Goal: Information Seeking & Learning: Learn about a topic

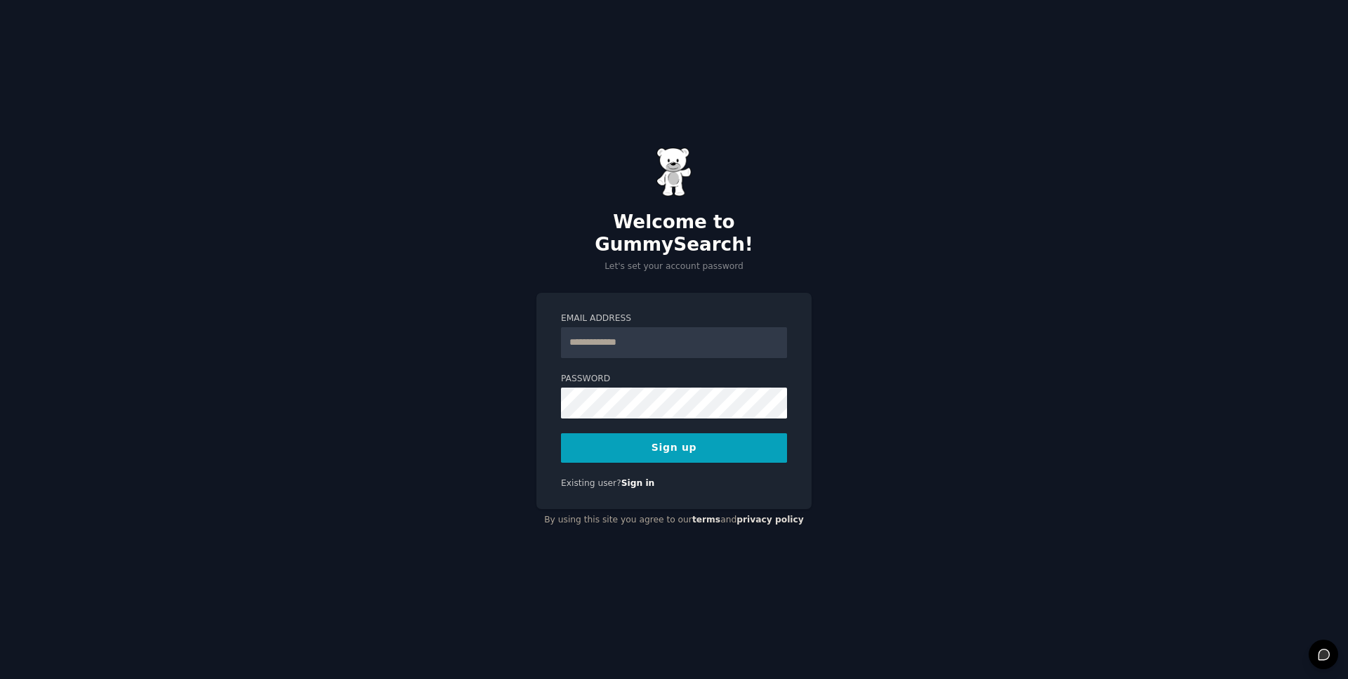
click at [609, 327] on input "Email Address" at bounding box center [674, 342] width 226 height 31
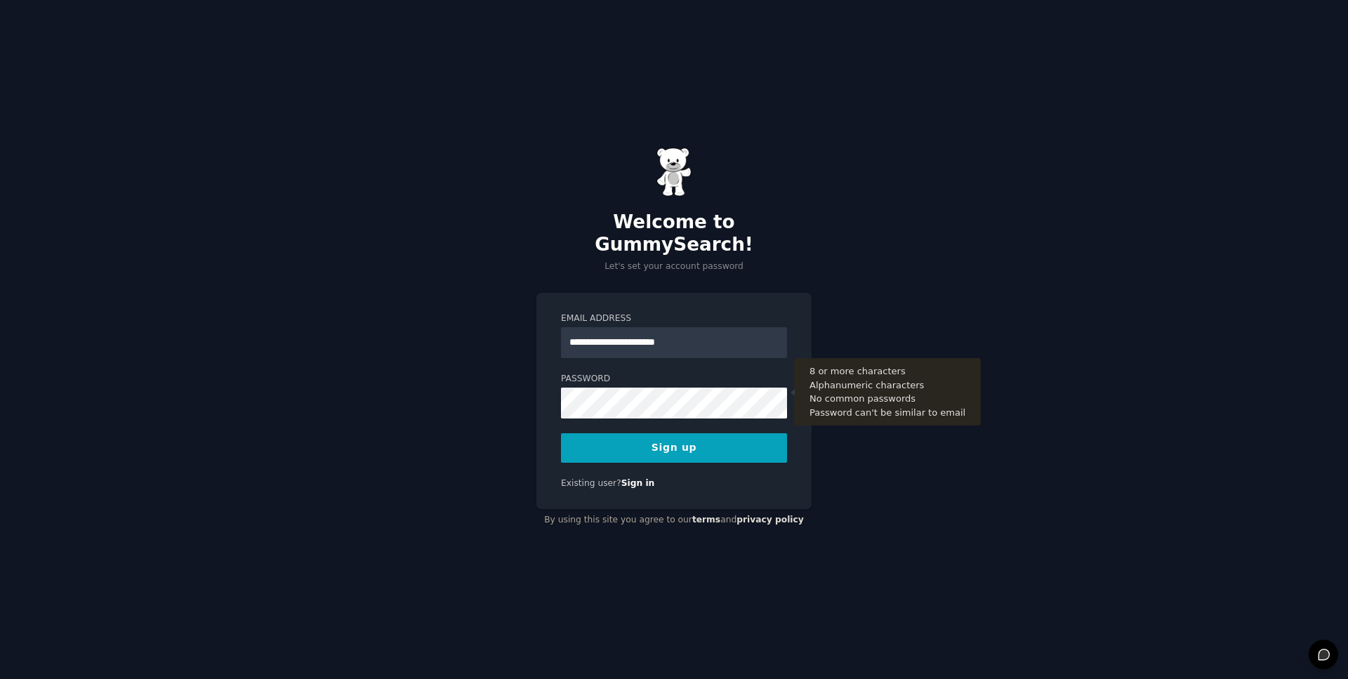
type input "**********"
click at [636, 442] on button "Sign up" at bounding box center [674, 447] width 226 height 29
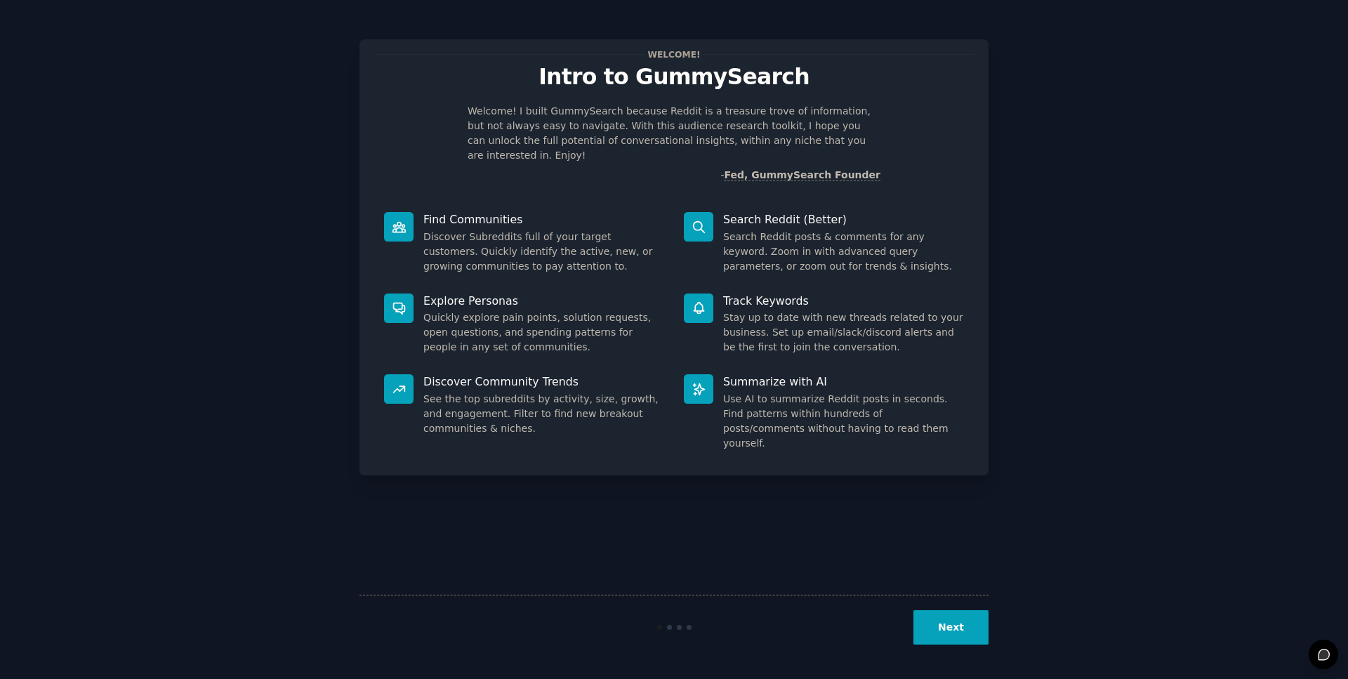
click at [947, 630] on button "Next" at bounding box center [951, 627] width 75 height 34
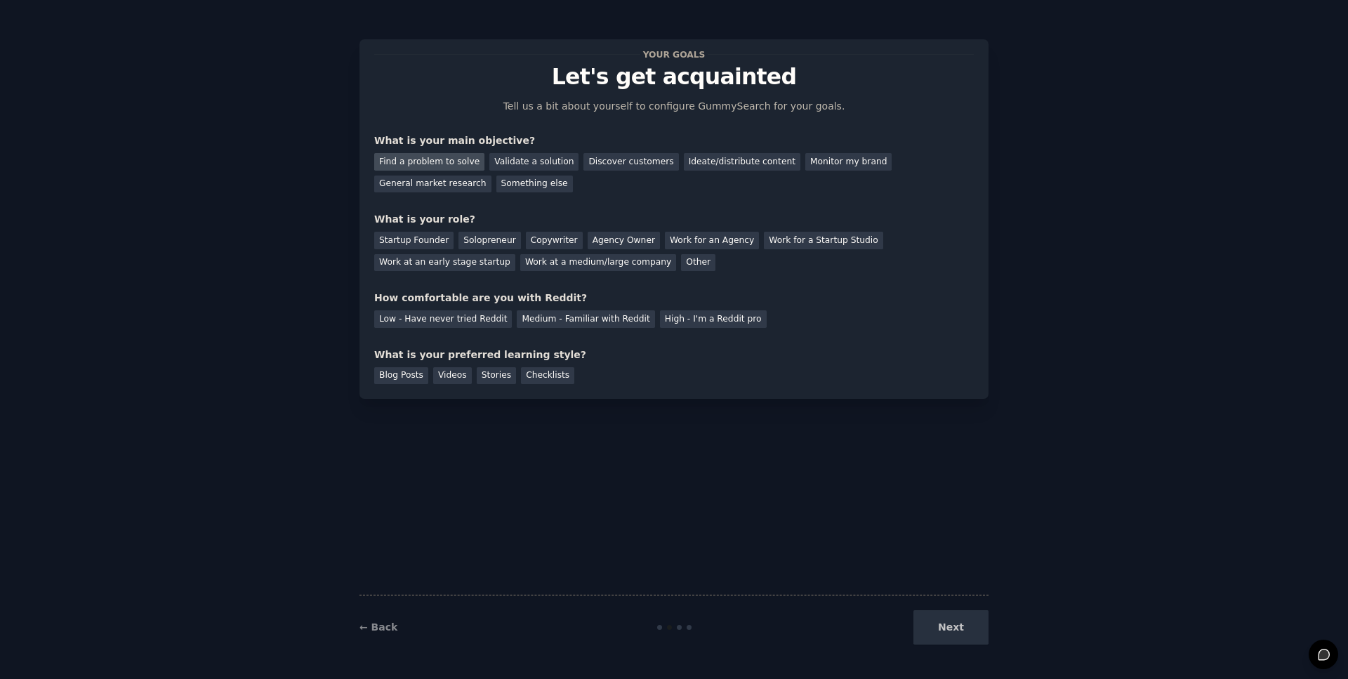
click at [404, 159] on div "Find a problem to solve" at bounding box center [429, 162] width 110 height 18
click at [400, 239] on div "Startup Founder" at bounding box center [413, 241] width 79 height 18
click at [566, 317] on div "Medium - Familiar with Reddit" at bounding box center [586, 319] width 138 height 18
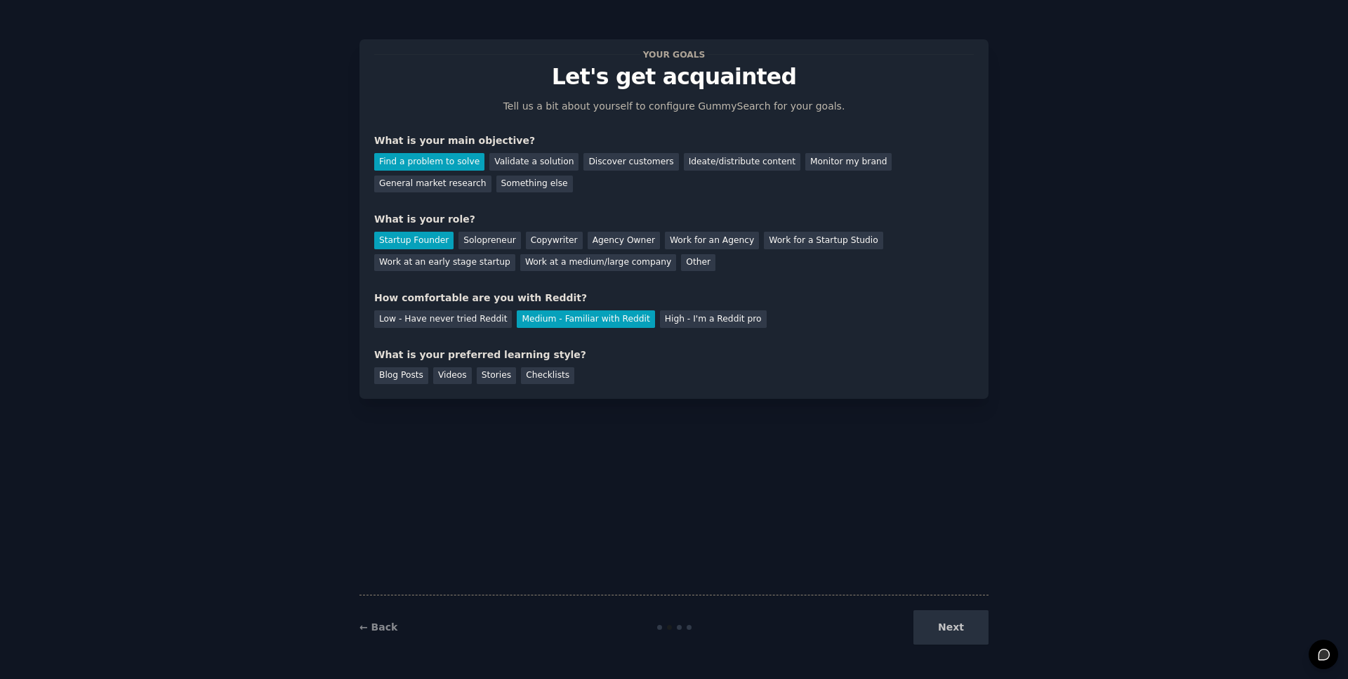
click at [964, 637] on div "Next" at bounding box center [884, 627] width 210 height 34
click at [400, 381] on div "Blog Posts" at bounding box center [401, 376] width 54 height 18
click at [945, 636] on button "Next" at bounding box center [951, 627] width 75 height 34
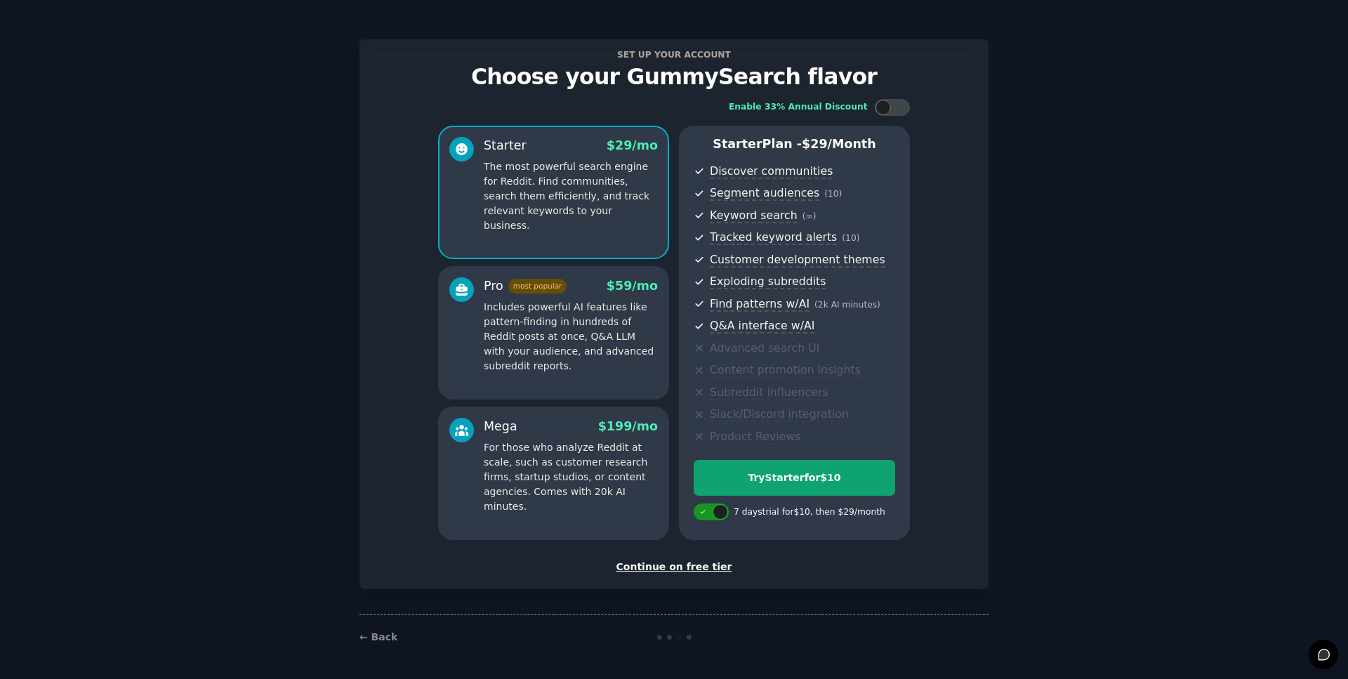
click at [657, 567] on div "Continue on free tier" at bounding box center [674, 567] width 600 height 15
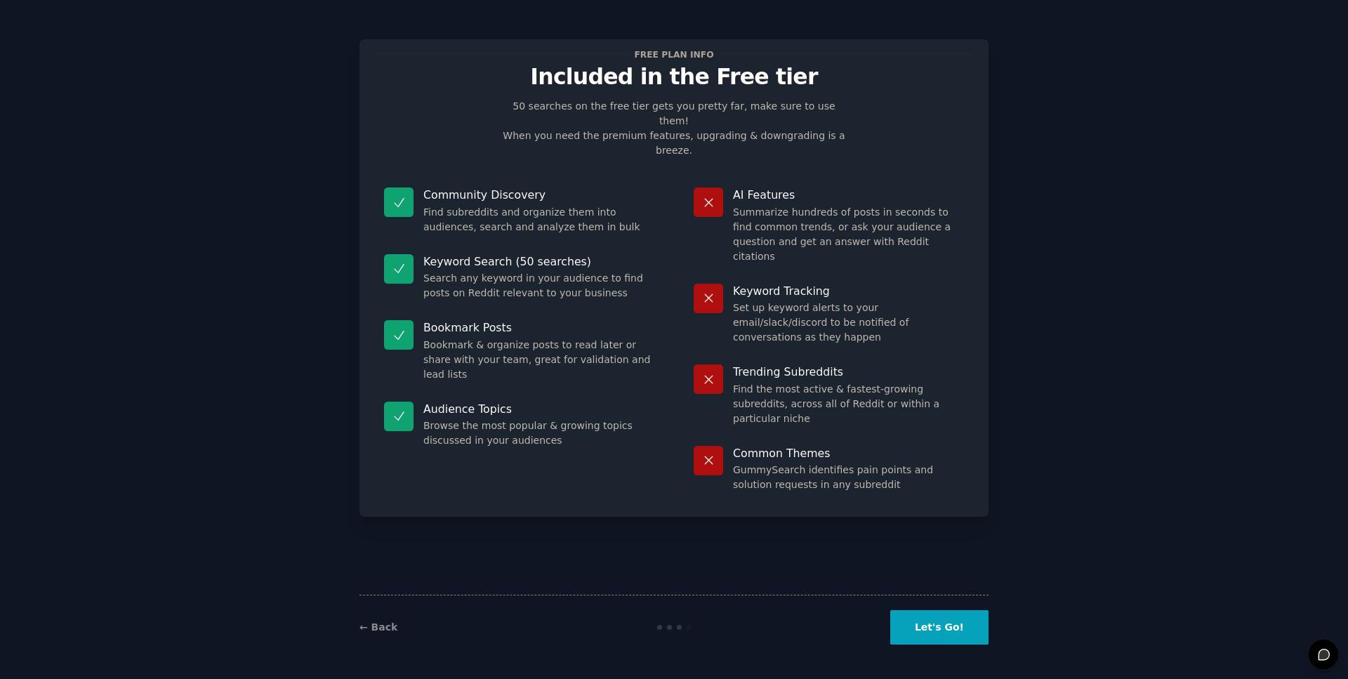
click at [907, 617] on button "Let's Go!" at bounding box center [939, 627] width 98 height 34
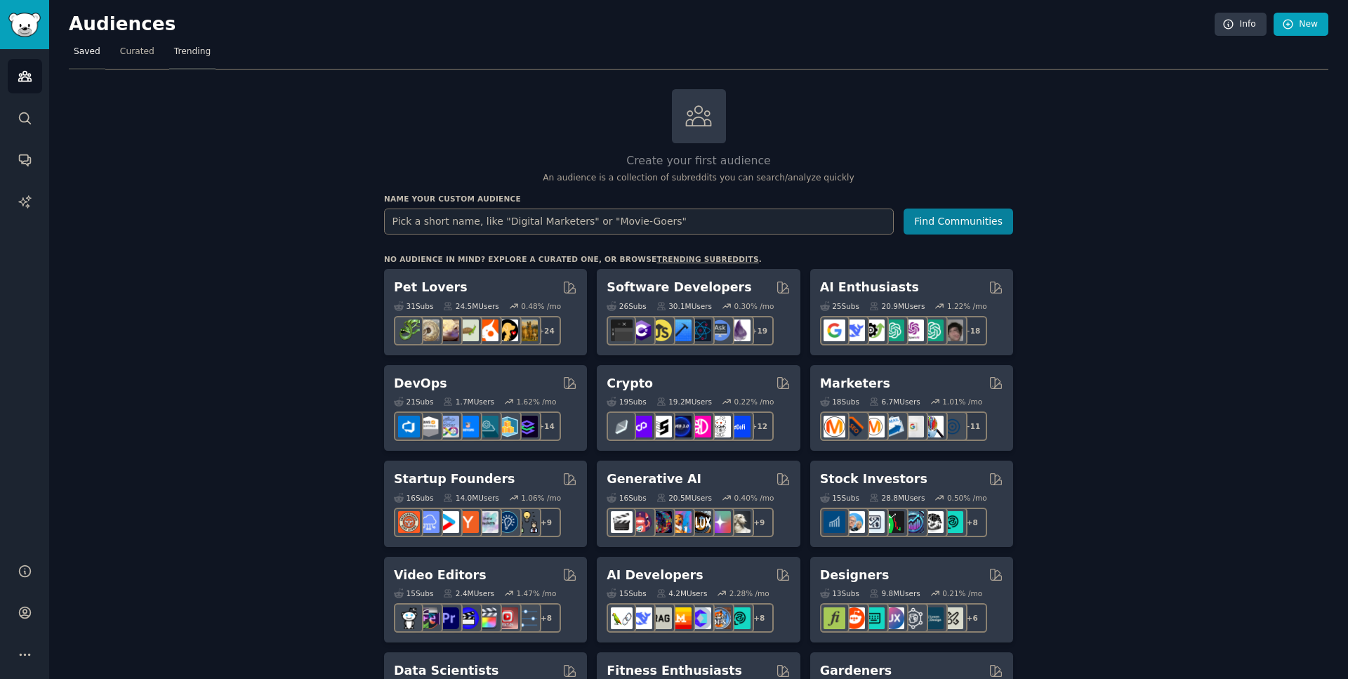
click at [189, 58] on span "Trending" at bounding box center [192, 52] width 37 height 13
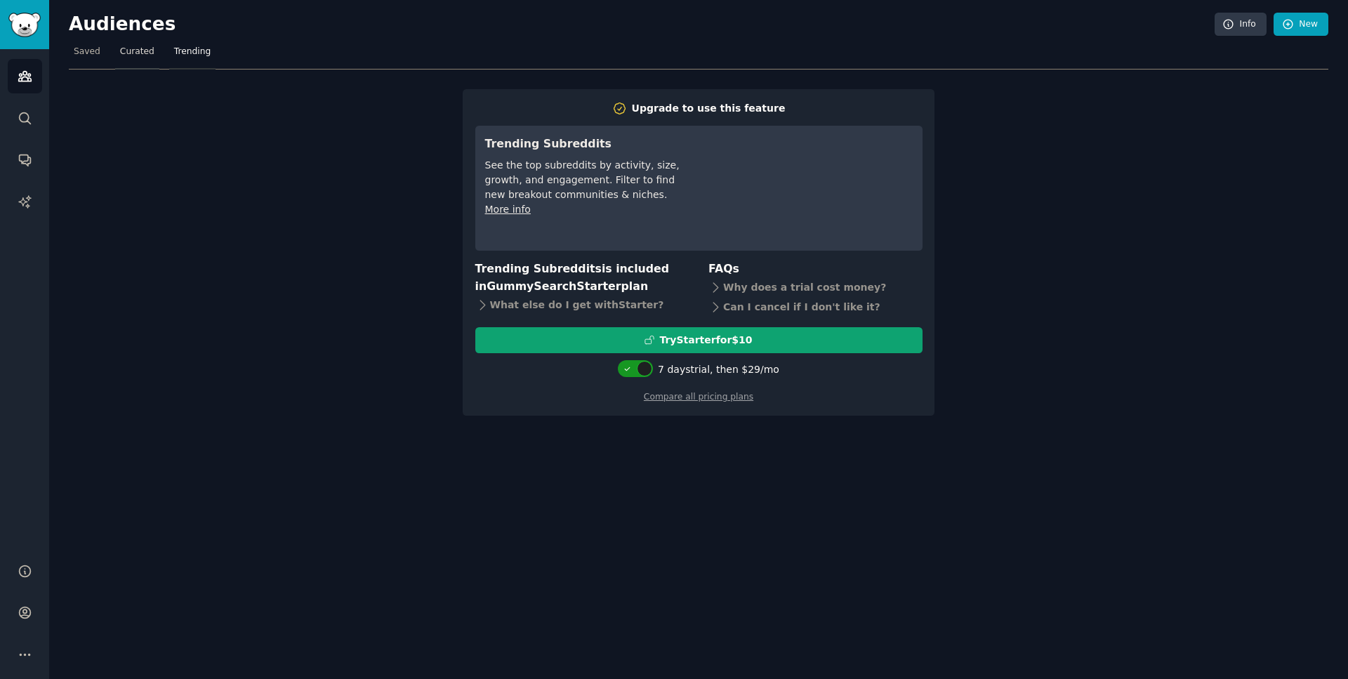
click at [130, 53] on span "Curated" at bounding box center [137, 52] width 34 height 13
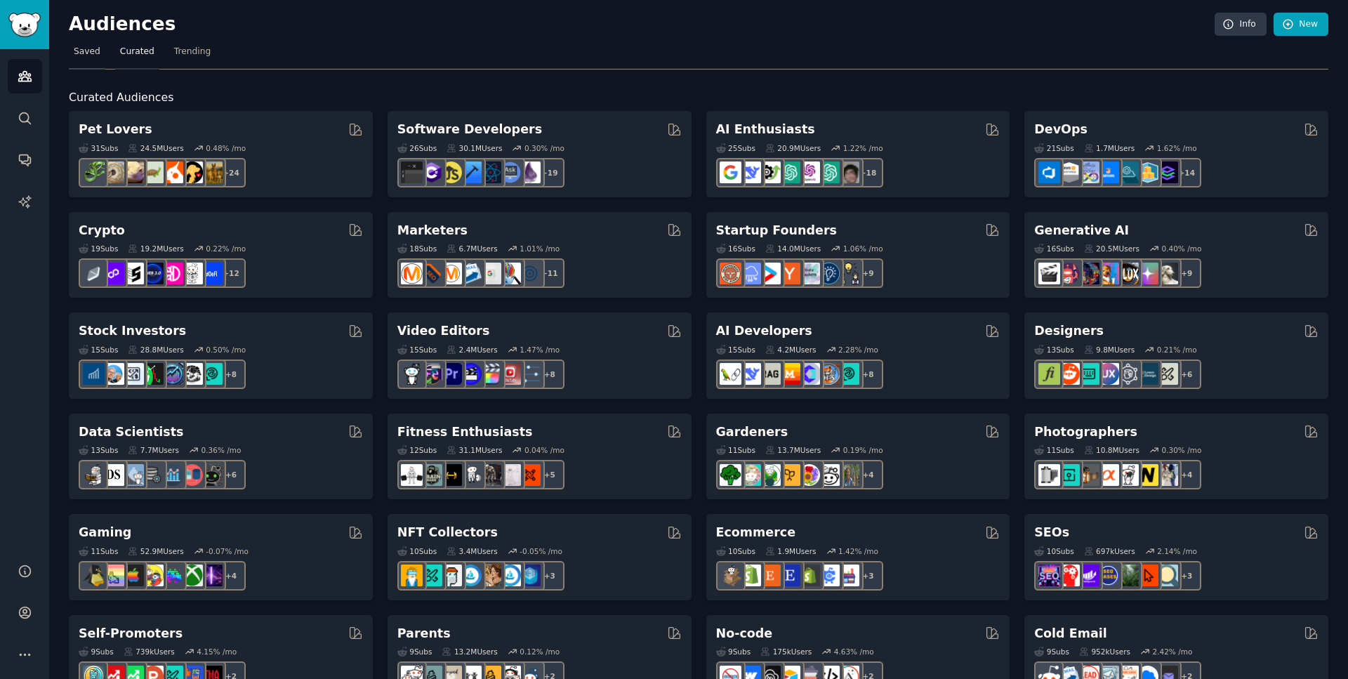
click at [89, 48] on span "Saved" at bounding box center [87, 52] width 27 height 13
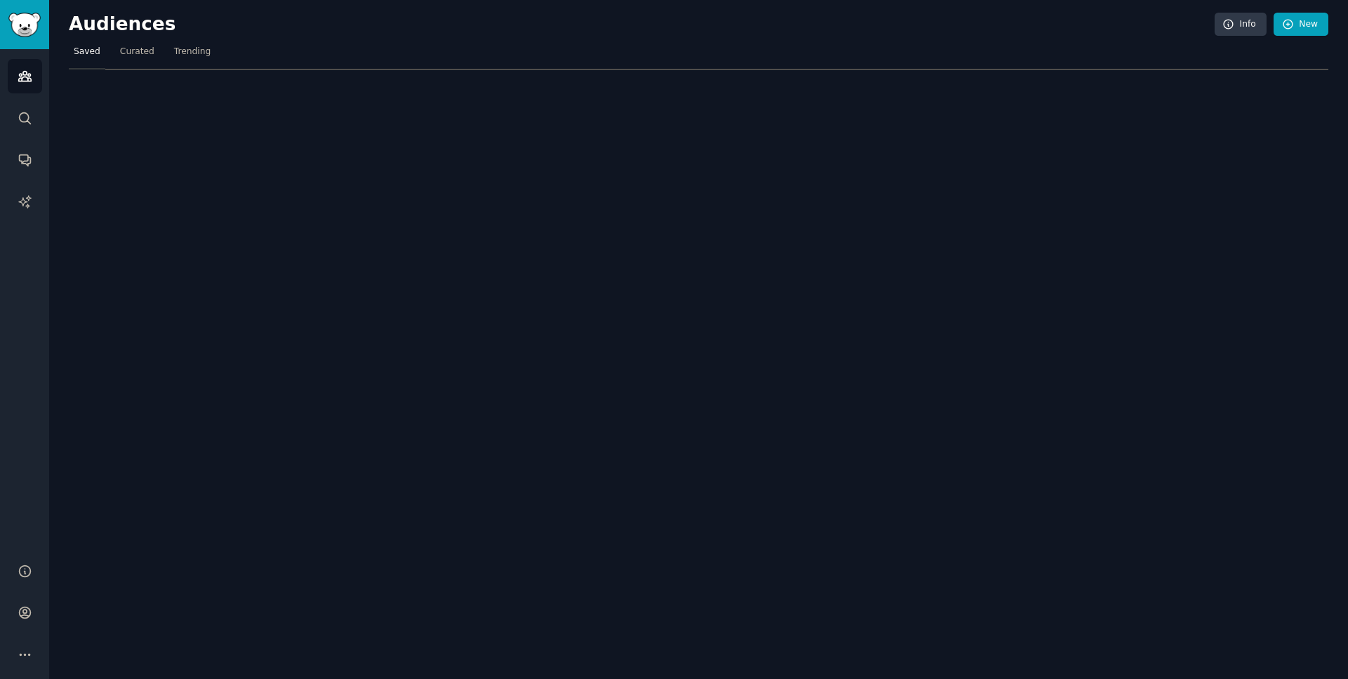
click at [89, 48] on span "Saved" at bounding box center [87, 52] width 27 height 13
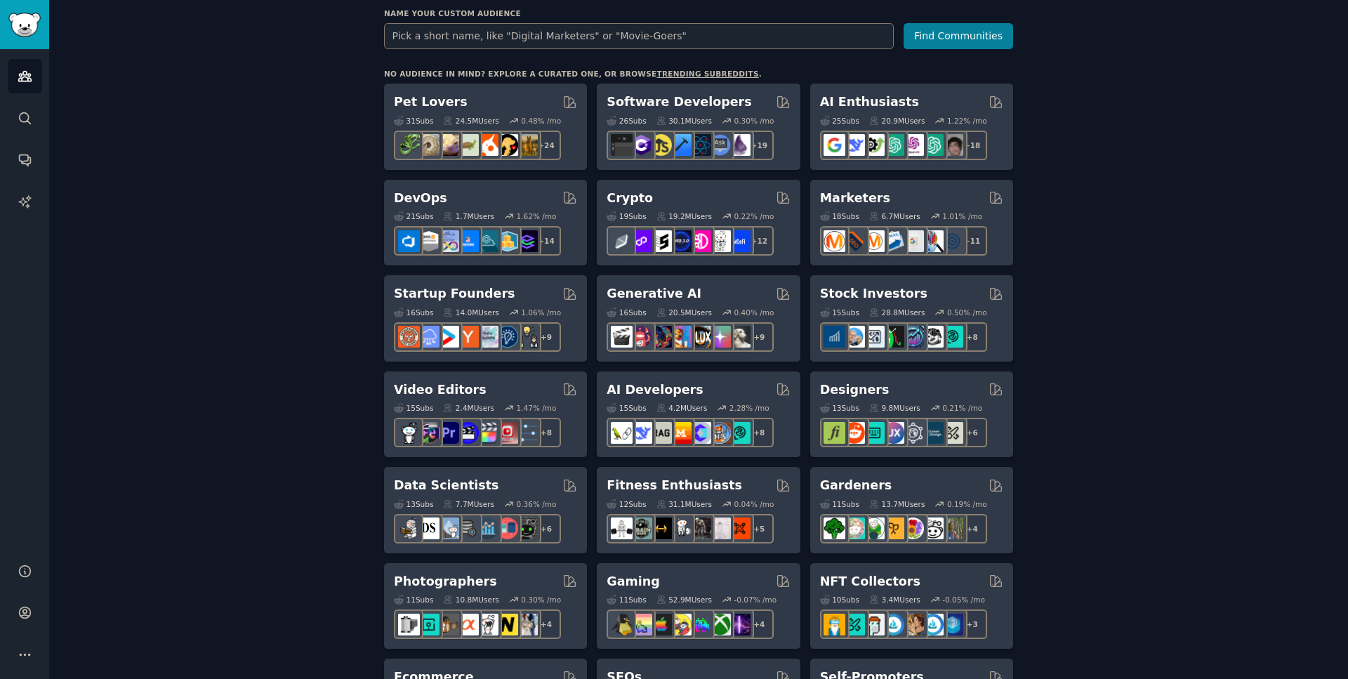
scroll to position [193, 0]
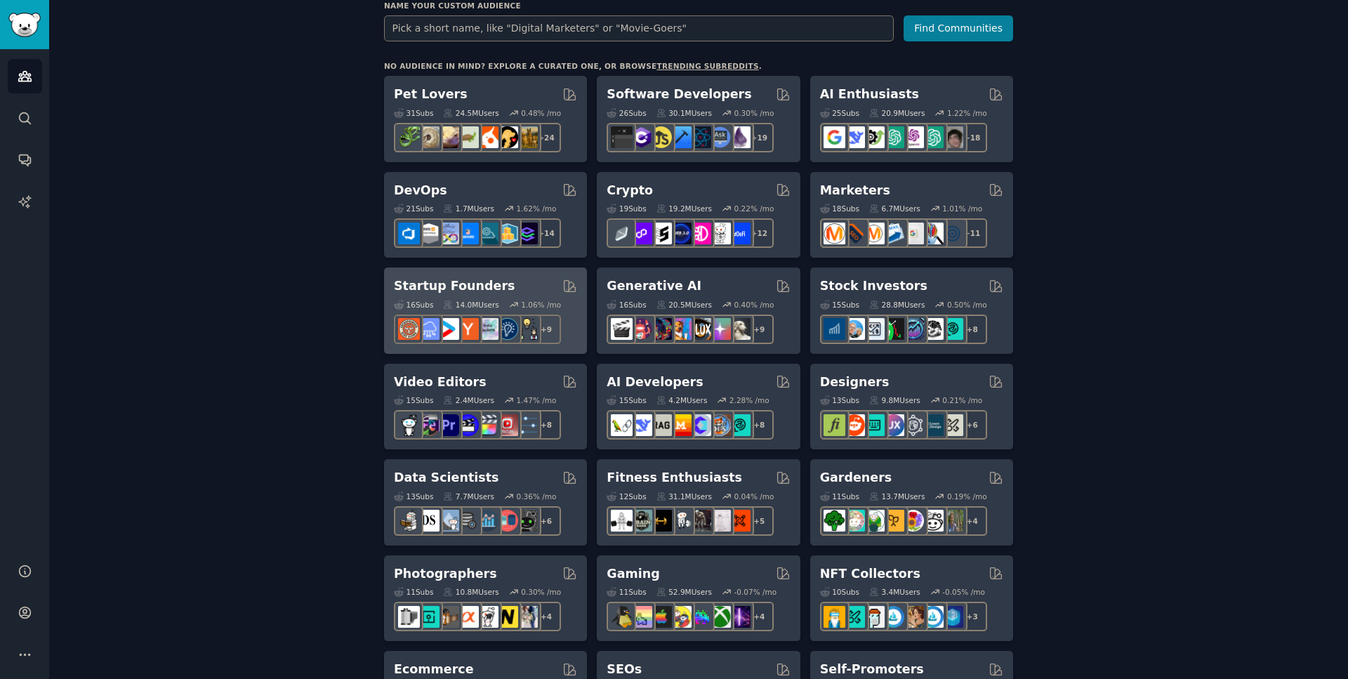
click at [423, 291] on h2 "Startup Founders" at bounding box center [454, 286] width 121 height 18
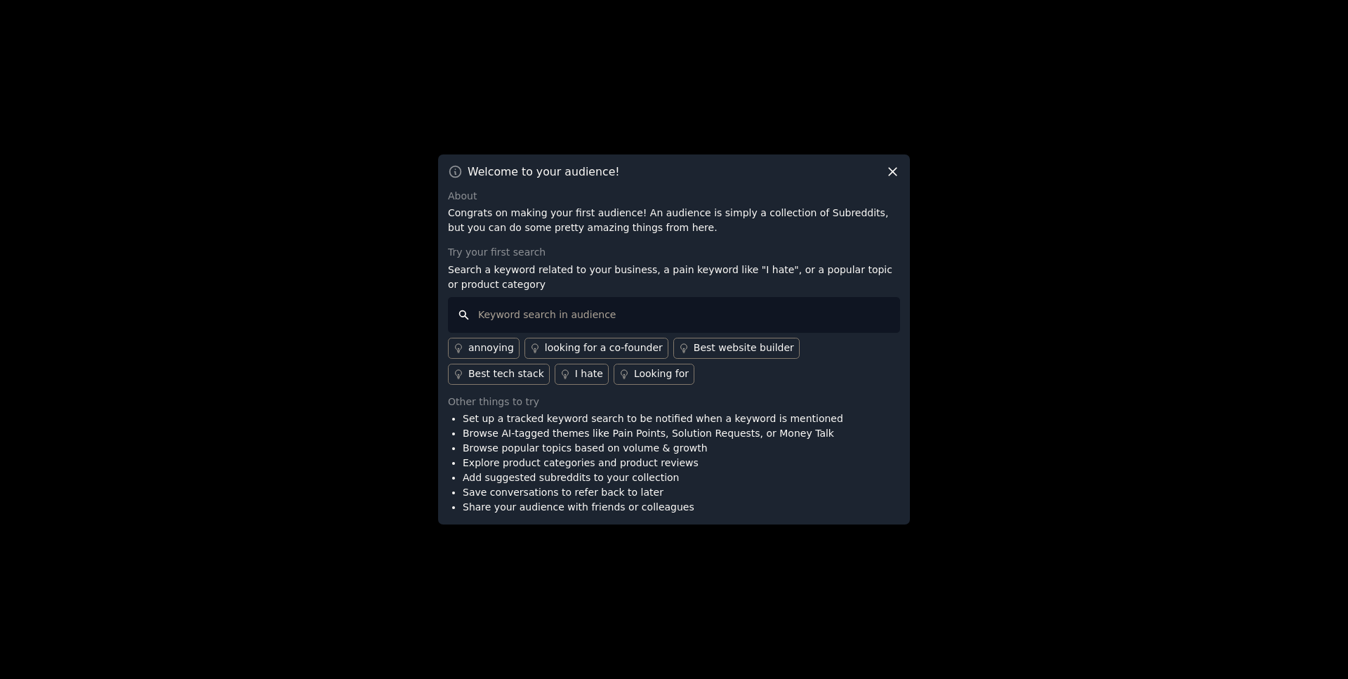
click at [527, 317] on input "text" at bounding box center [674, 315] width 452 height 36
type input "b"
click at [895, 170] on icon at bounding box center [892, 171] width 15 height 15
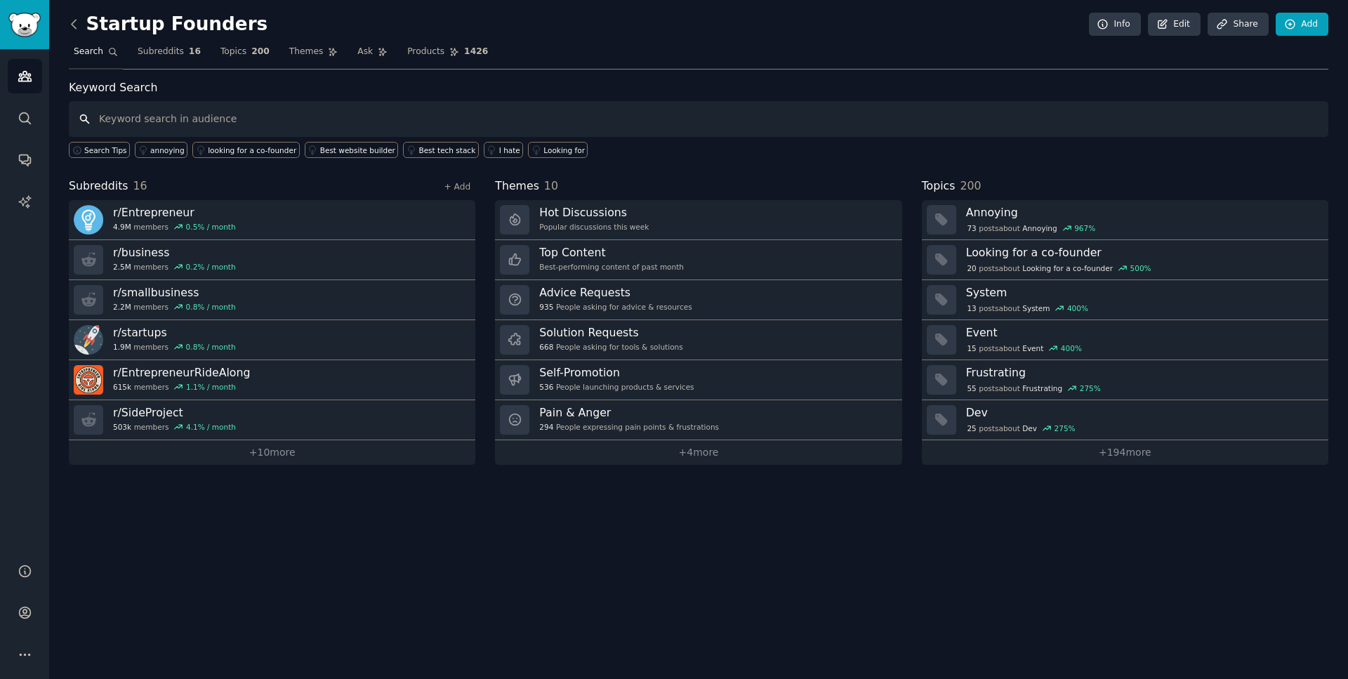
click at [160, 123] on input "text" at bounding box center [699, 119] width 1260 height 36
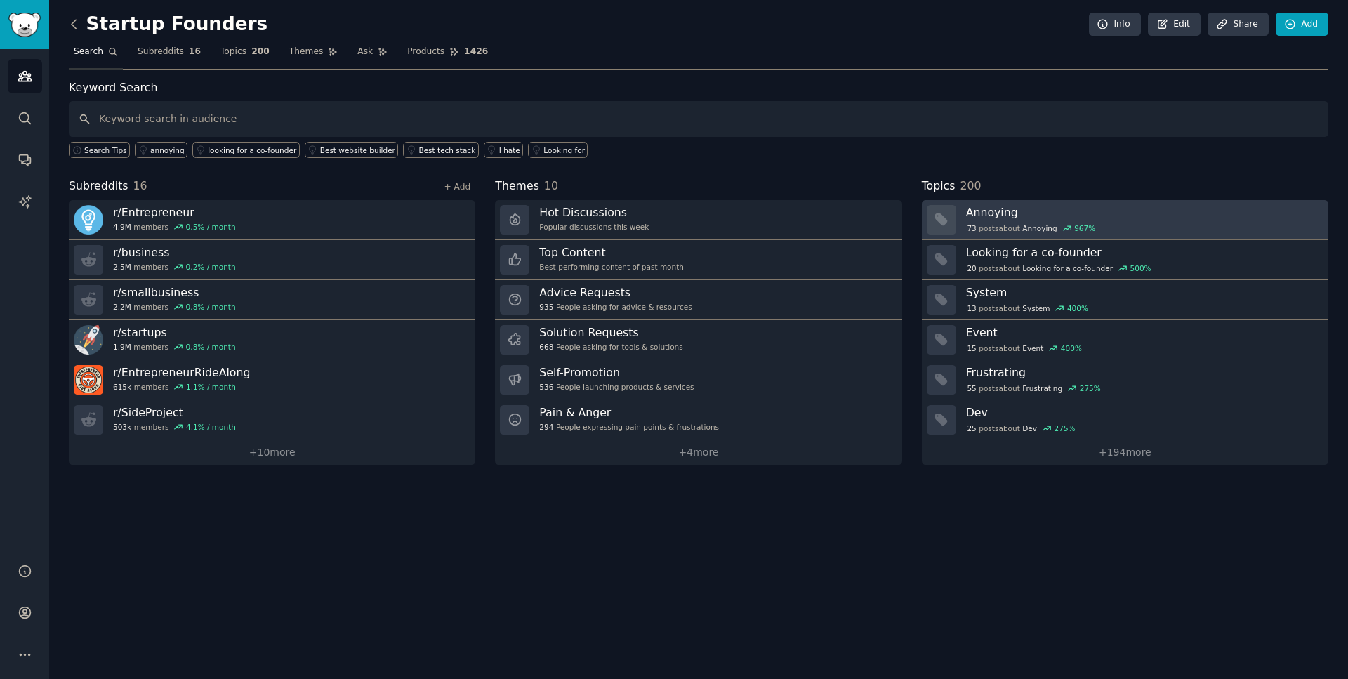
click at [990, 216] on h3 "Annoying" at bounding box center [1142, 212] width 353 height 15
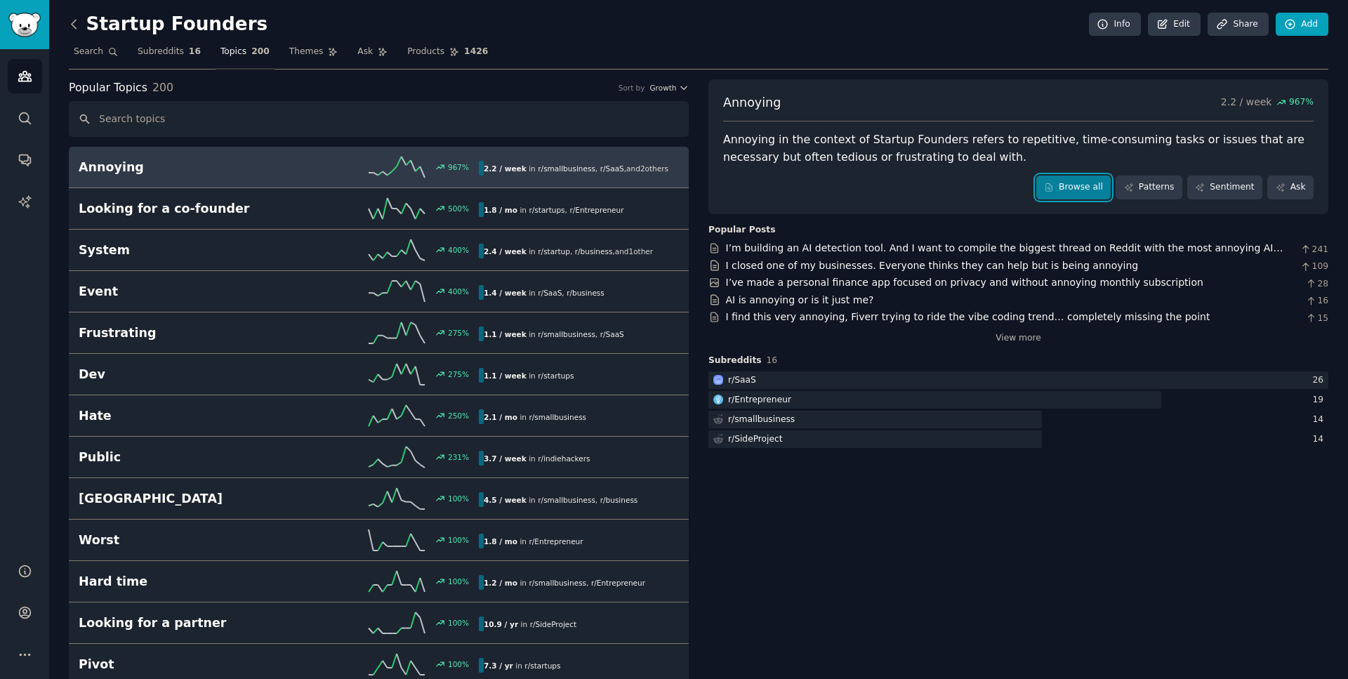
click at [1078, 184] on link "Browse all" at bounding box center [1073, 188] width 75 height 24
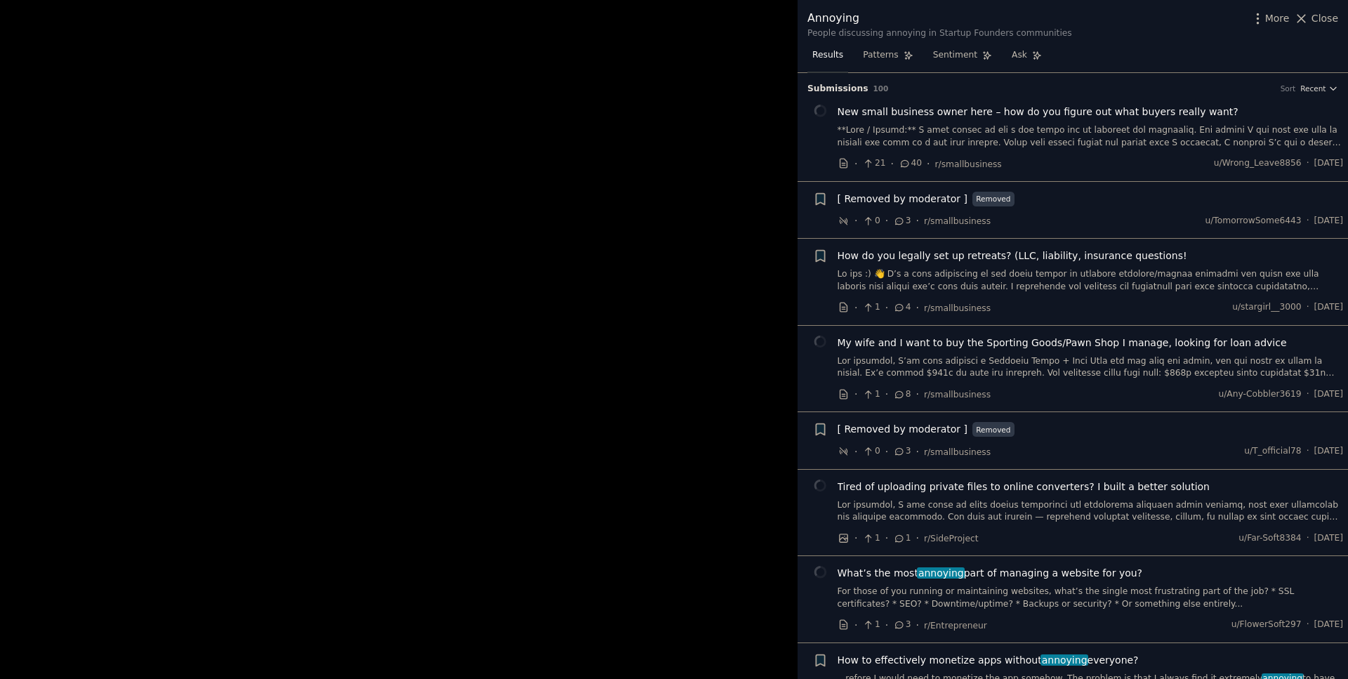
click at [897, 107] on span "New small business owner here – how do you figure out what buyers really want?" at bounding box center [1038, 112] width 401 height 15
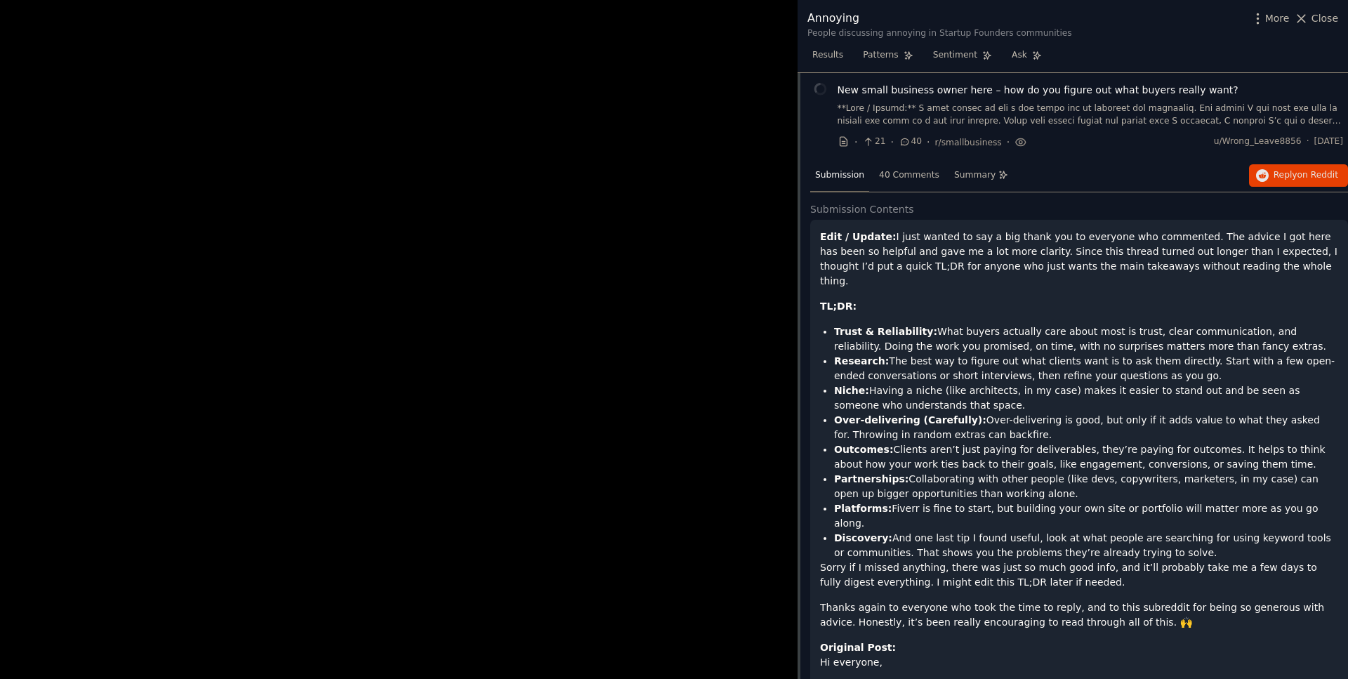
scroll to position [22, 0]
click at [825, 300] on strong "TL;DR:" at bounding box center [838, 305] width 37 height 11
drag, startPoint x: 825, startPoint y: 290, endPoint x: 841, endPoint y: 291, distance: 16.2
click at [841, 300] on strong "TL;DR:" at bounding box center [838, 305] width 37 height 11
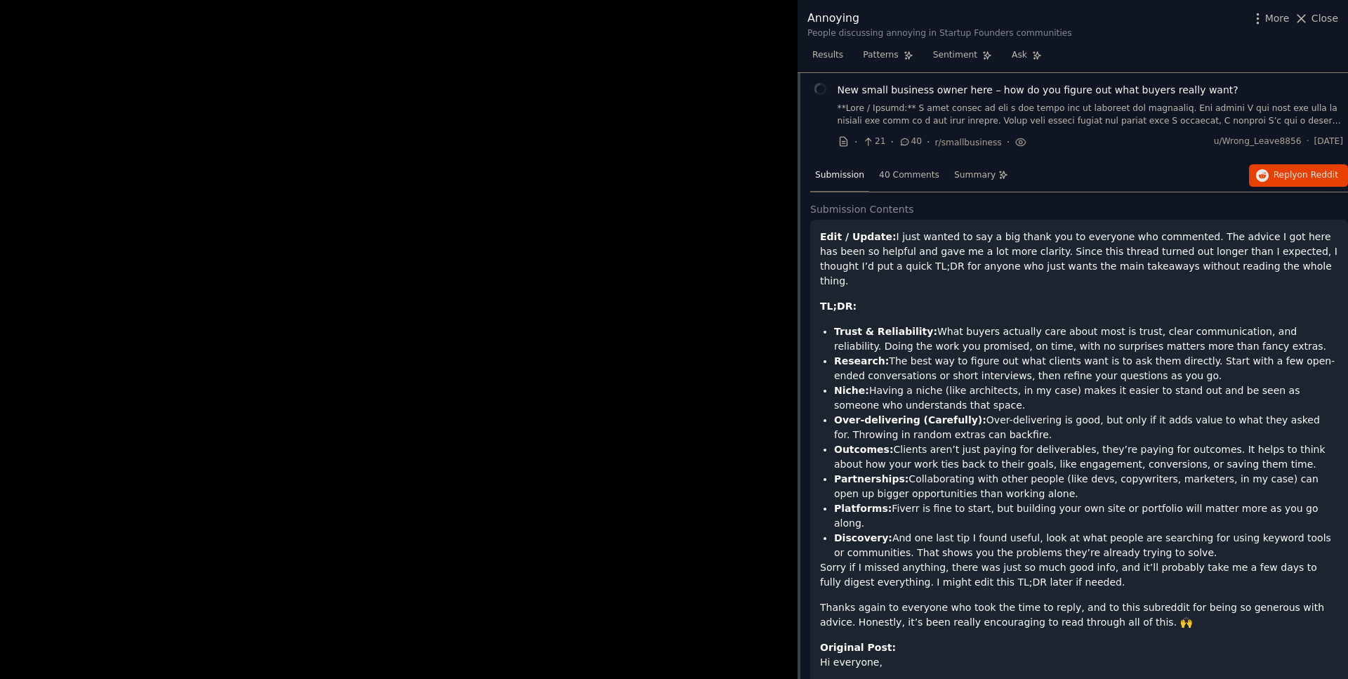
click at [933, 243] on p "Edit / Update: I just wanted to say a big thank you to everyone who commented. …" at bounding box center [1079, 259] width 518 height 59
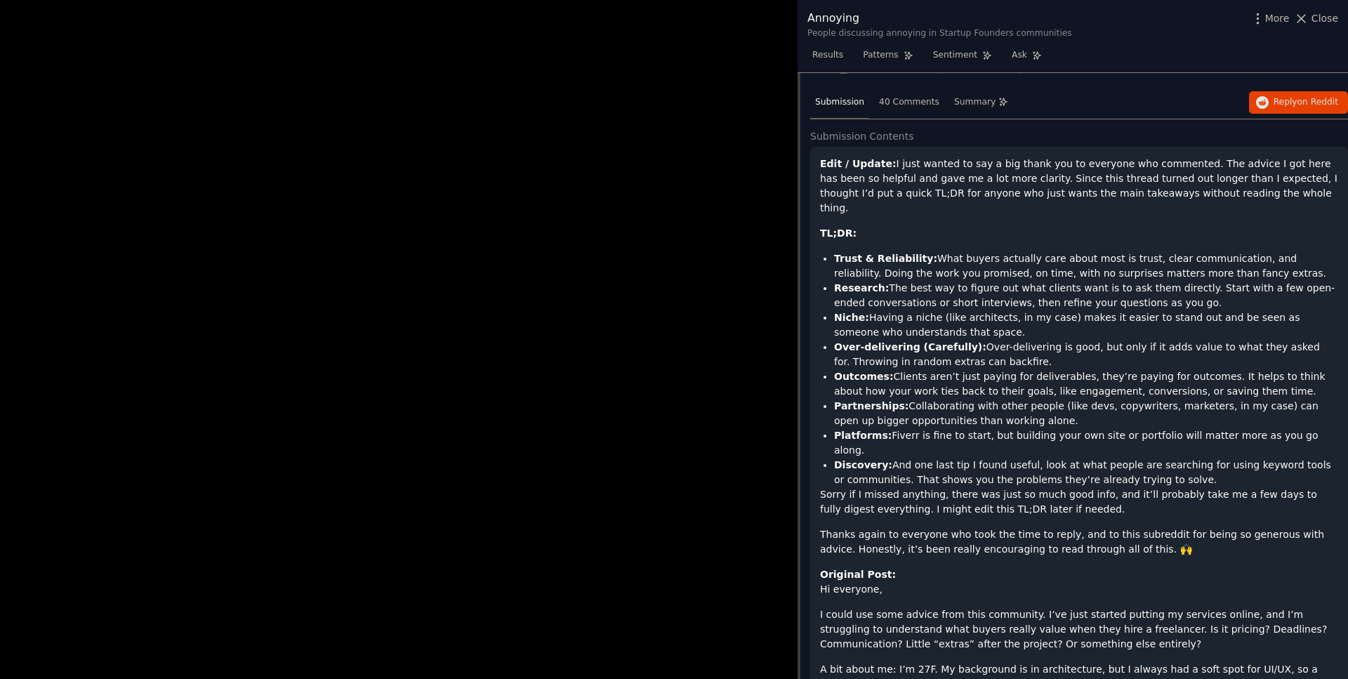
scroll to position [0, 0]
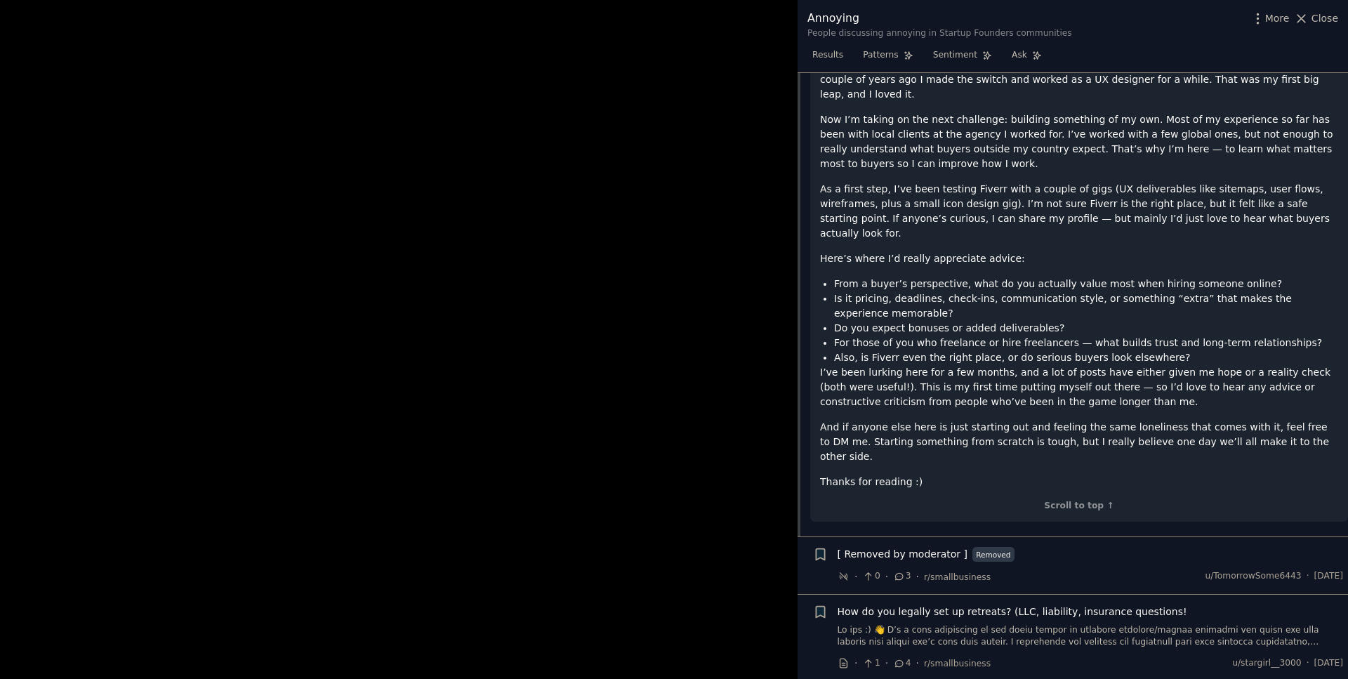
scroll to position [700, 0]
click at [1080, 499] on div "Scroll to top ↑" at bounding box center [1079, 505] width 518 height 13
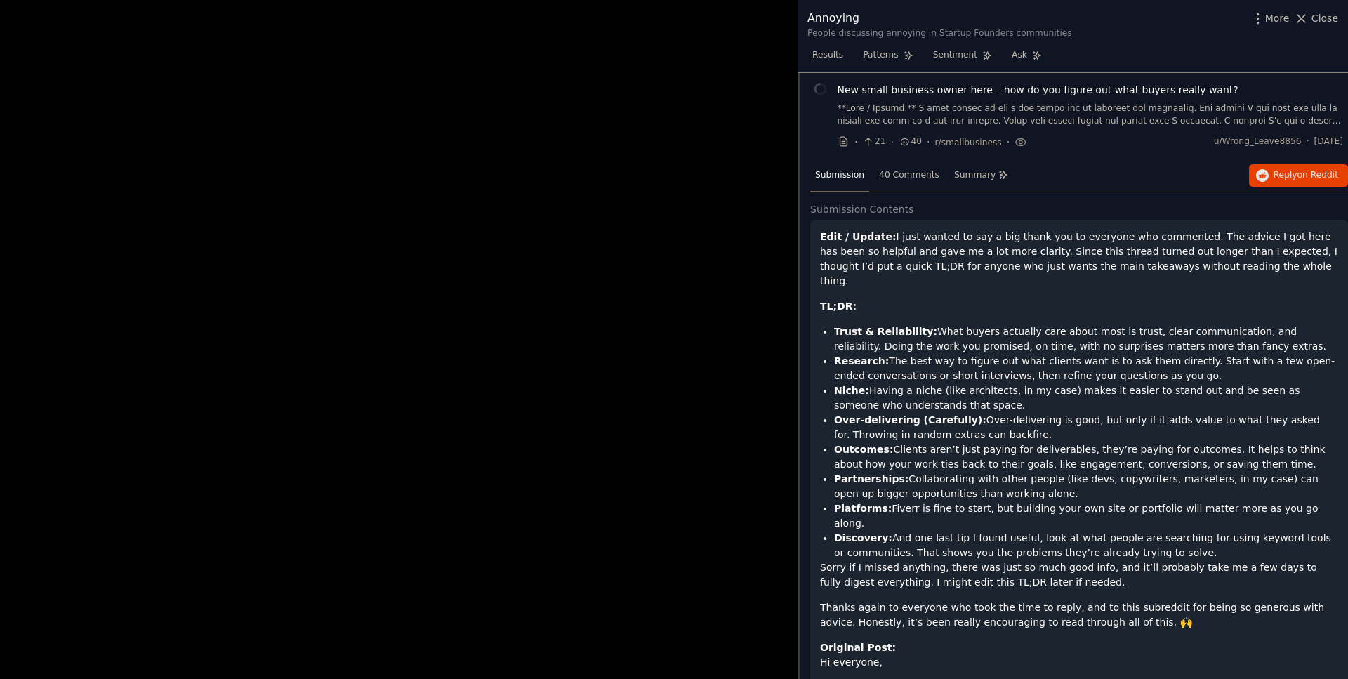
click at [975, 113] on link at bounding box center [1091, 115] width 506 height 25
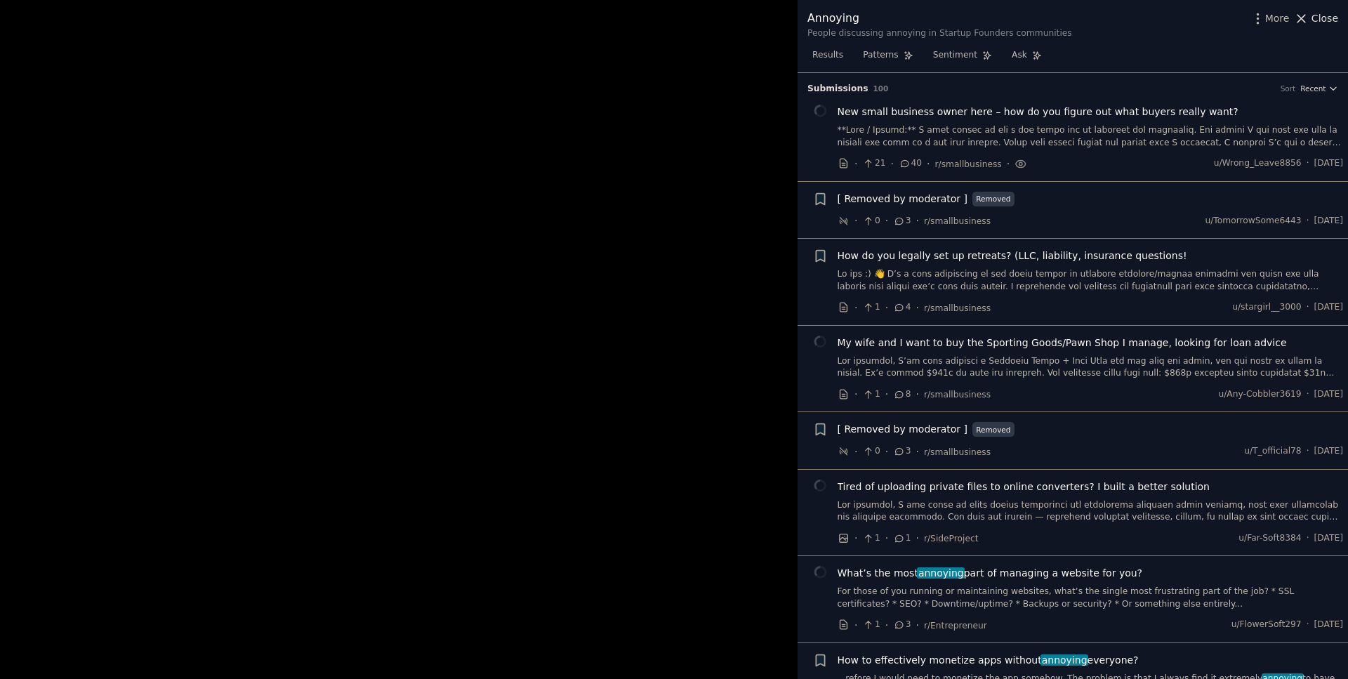
click at [1321, 13] on span "Close" at bounding box center [1325, 18] width 27 height 15
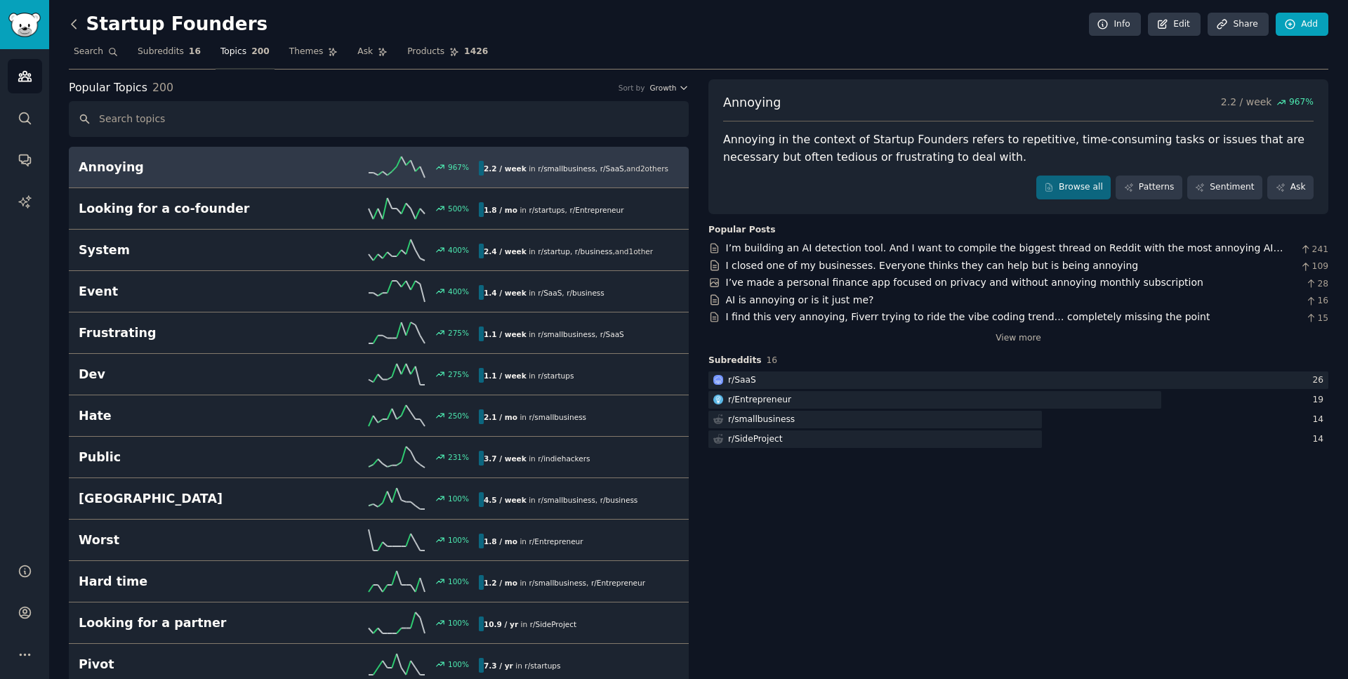
click at [75, 25] on icon at bounding box center [74, 24] width 15 height 15
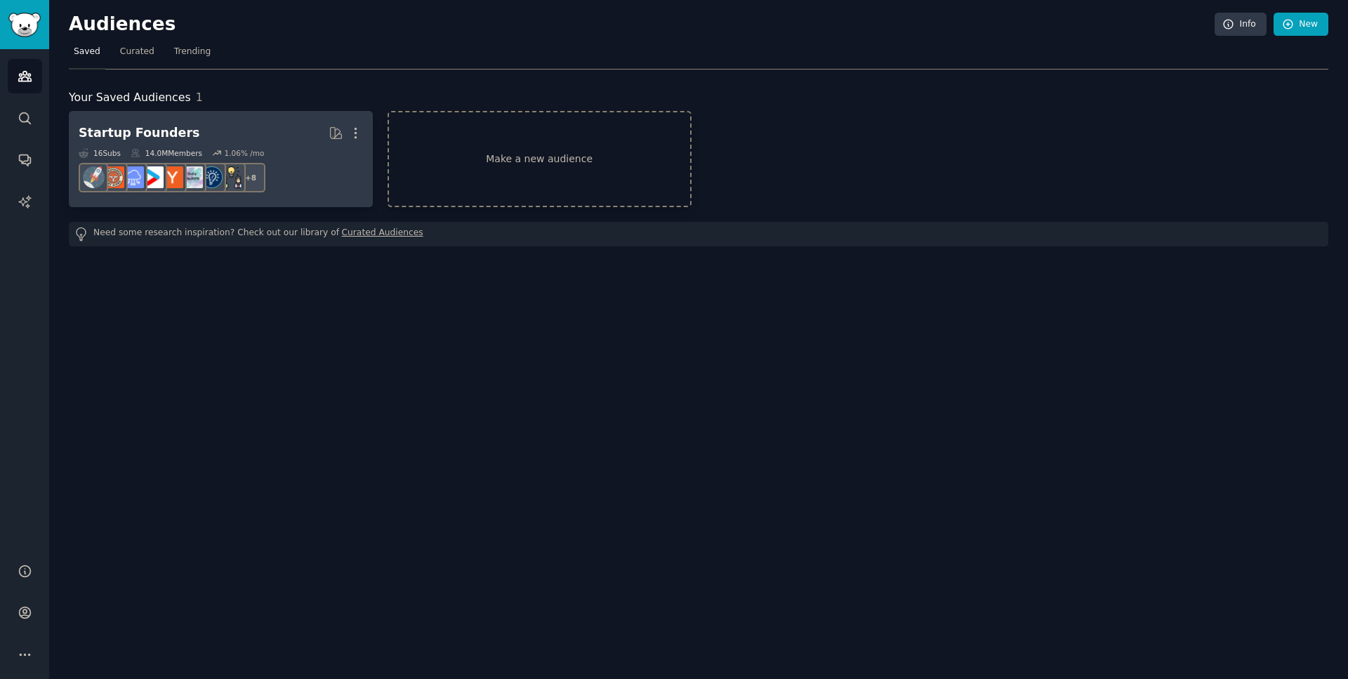
click at [180, 124] on h2 "Startup Founders More" at bounding box center [221, 133] width 284 height 25
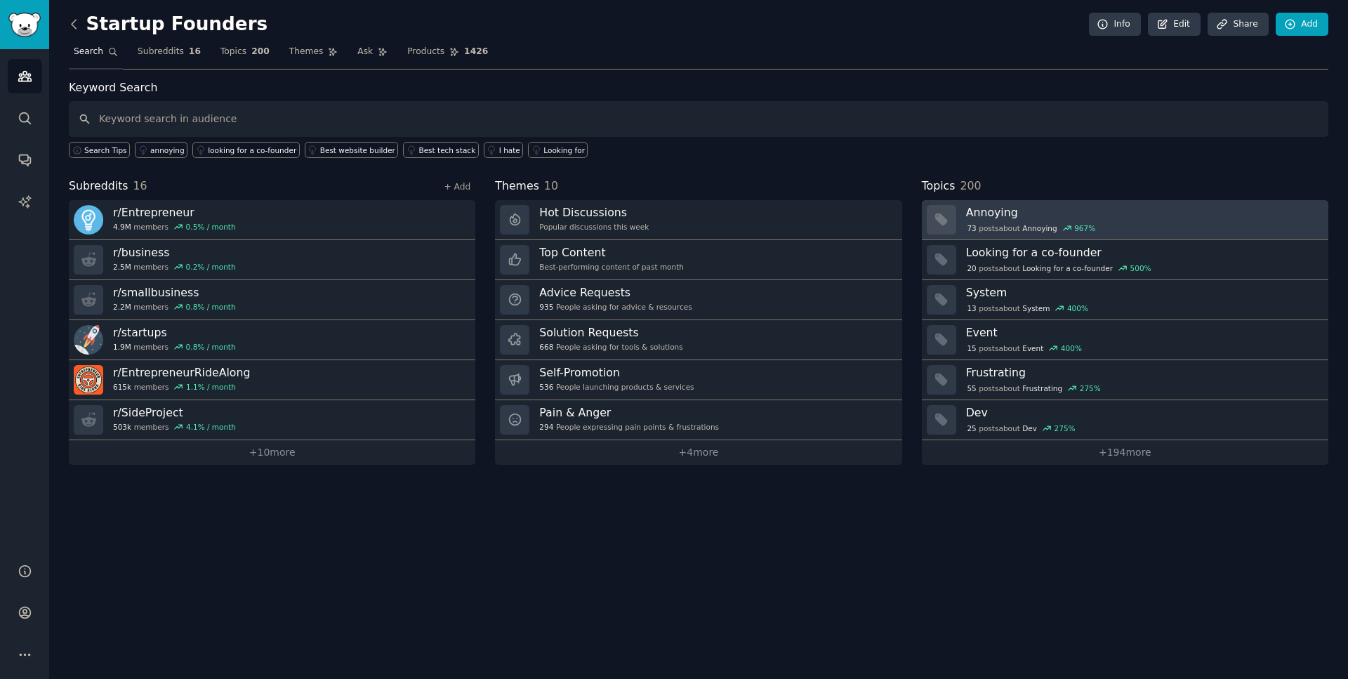
click at [980, 214] on h3 "Annoying" at bounding box center [1142, 212] width 353 height 15
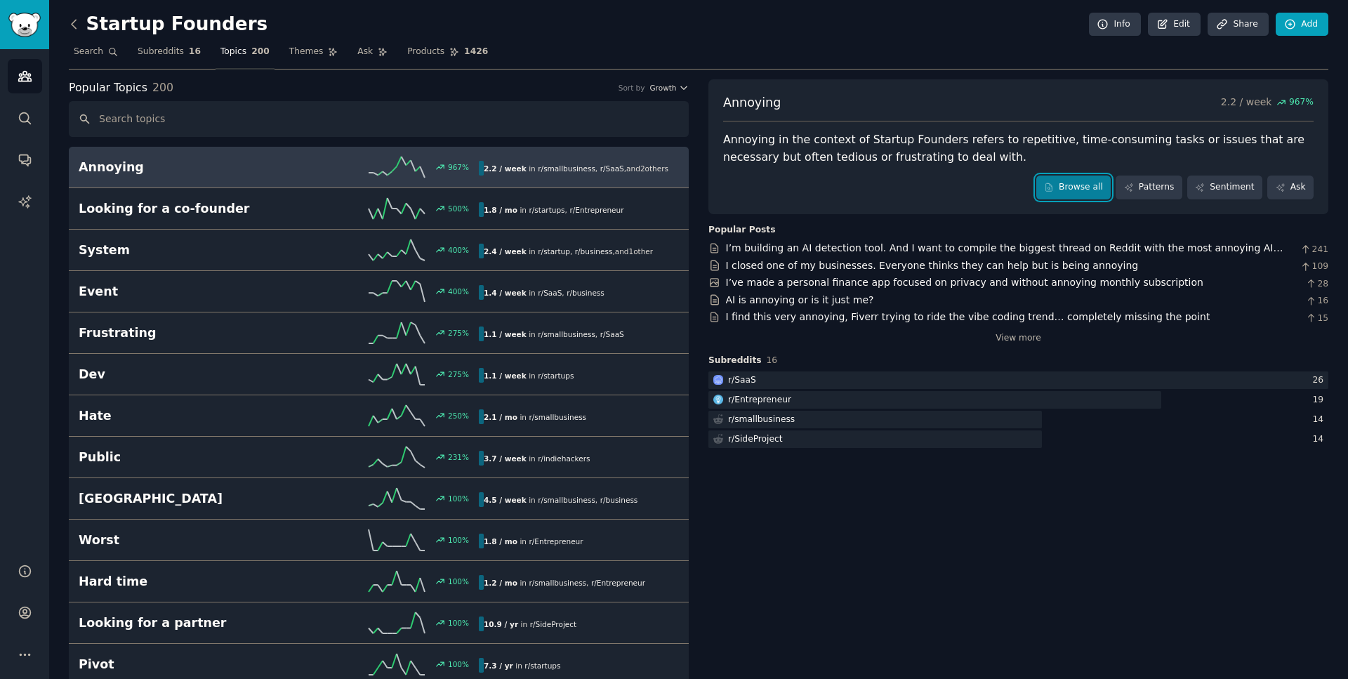
click at [1079, 197] on link "Browse all" at bounding box center [1073, 188] width 75 height 24
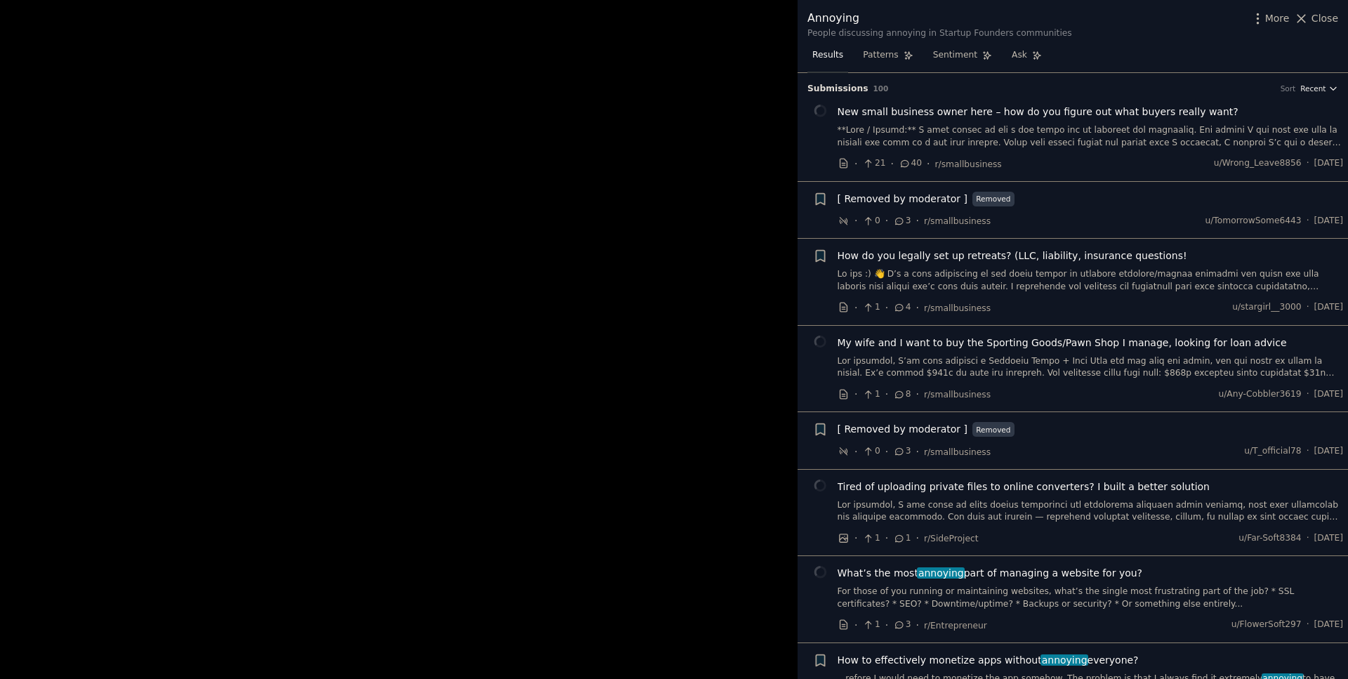
click at [1315, 89] on span "Recent" at bounding box center [1313, 89] width 25 height 10
click at [1234, 145] on p "Upvotes" at bounding box center [1244, 140] width 35 height 13
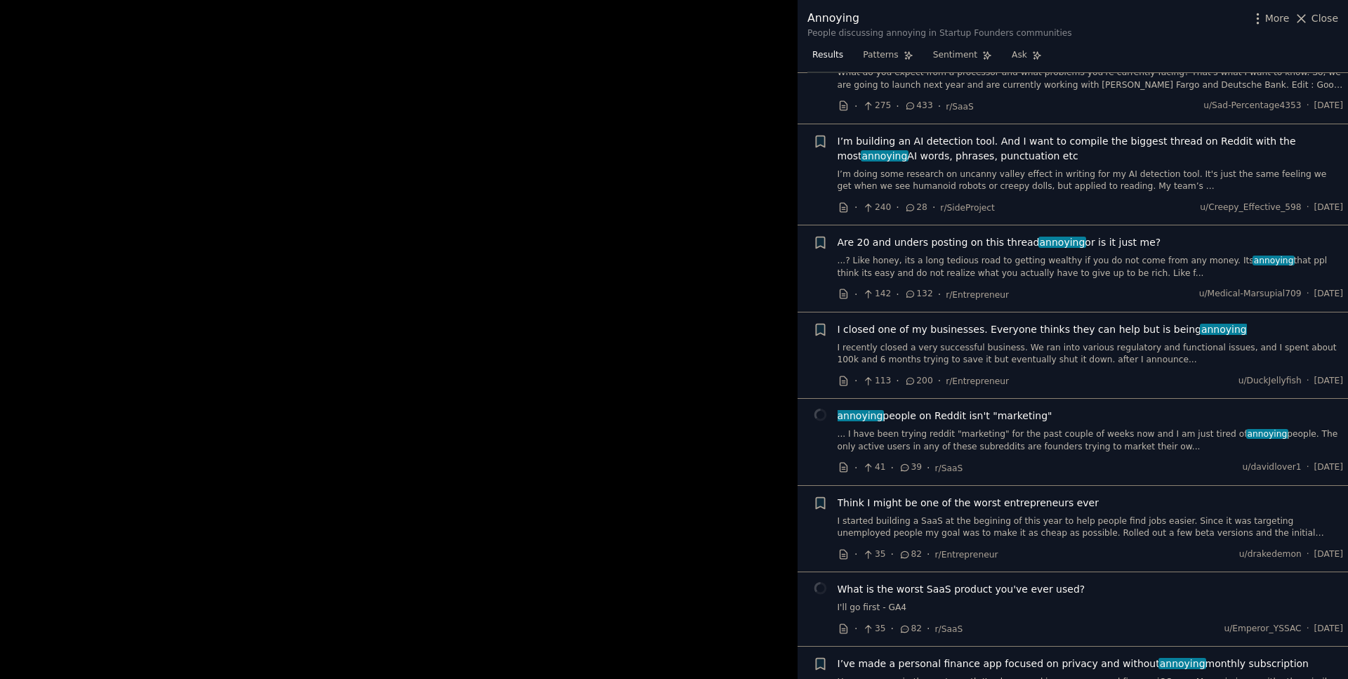
scroll to position [59, 0]
click at [1021, 264] on link "...? Like honey, its a long tedious road to getting wealthy if you do not come …" at bounding box center [1091, 266] width 506 height 25
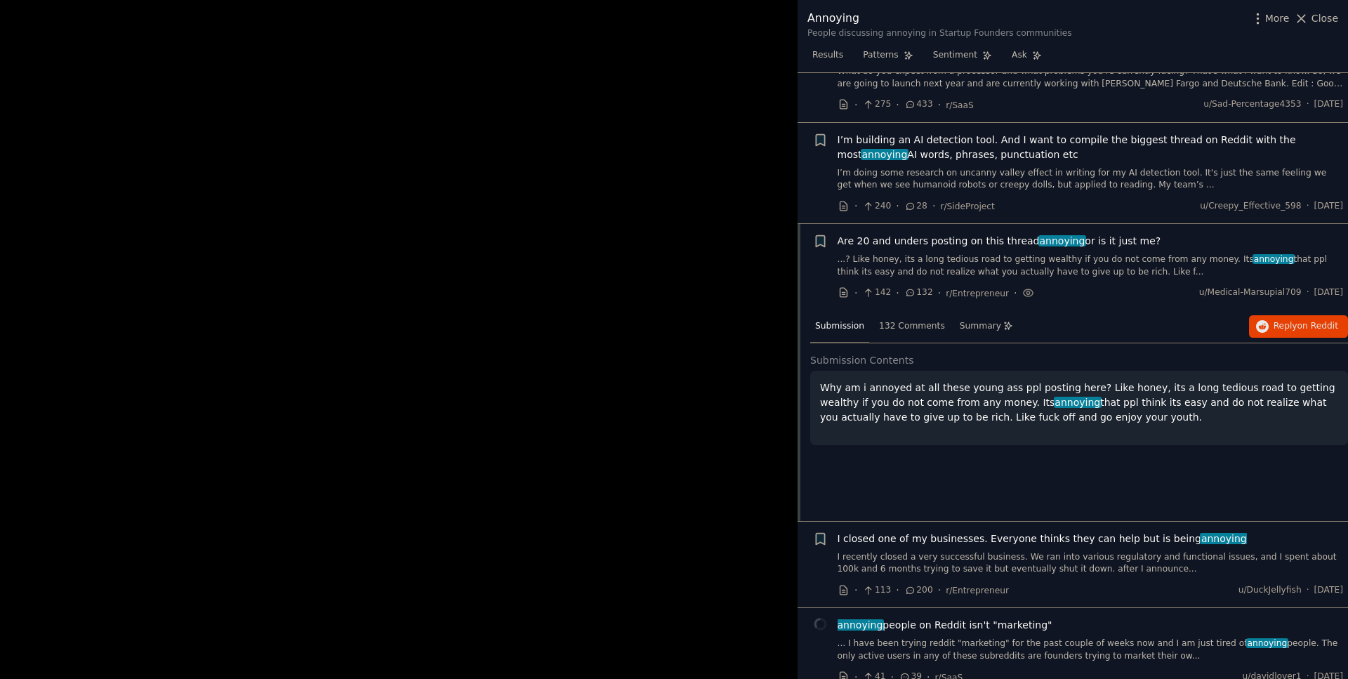
scroll to position [146, 0]
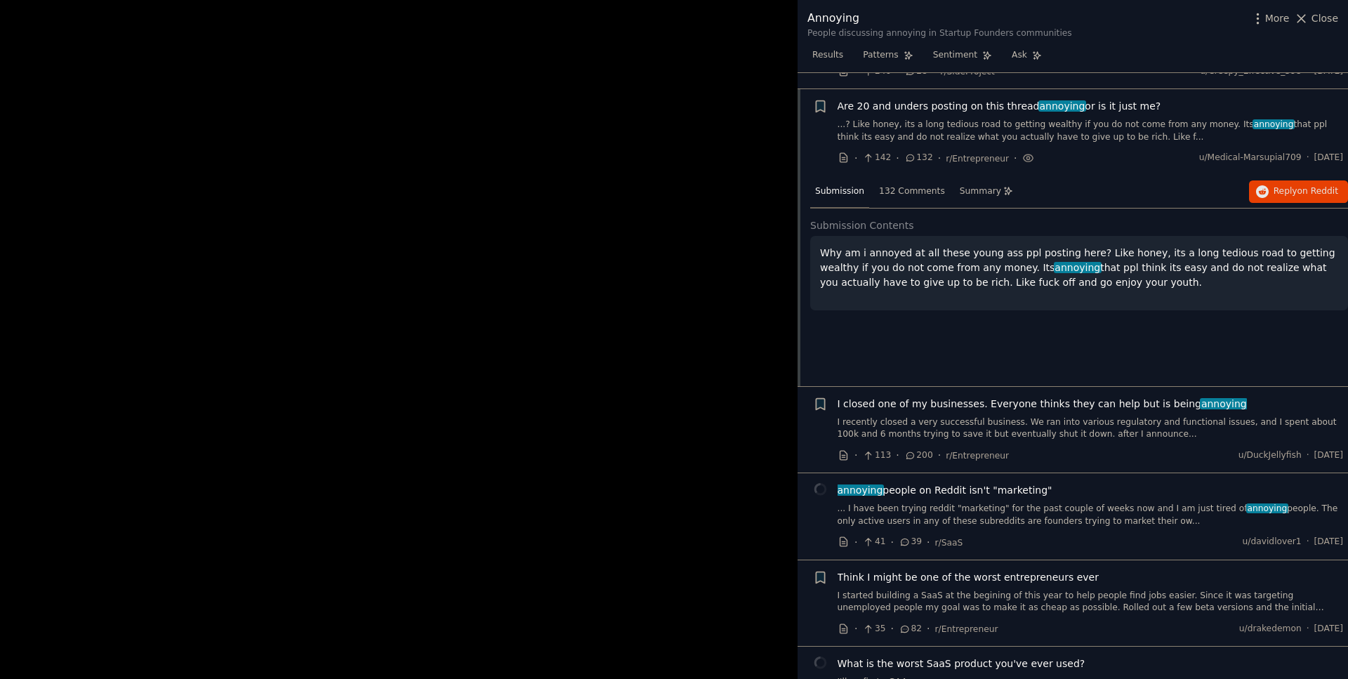
scroll to position [180, 0]
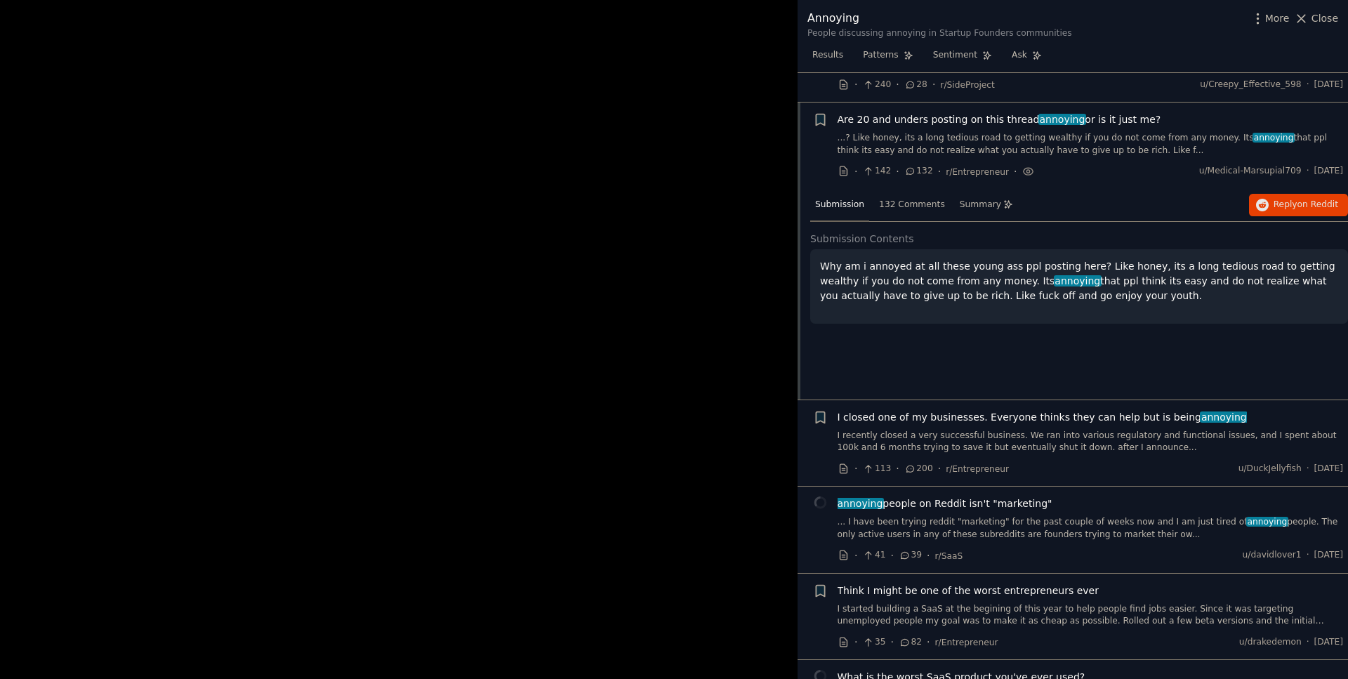
click at [983, 123] on span "Are 20 and unders posting on this thread annoying or is it just me?" at bounding box center [1000, 119] width 324 height 15
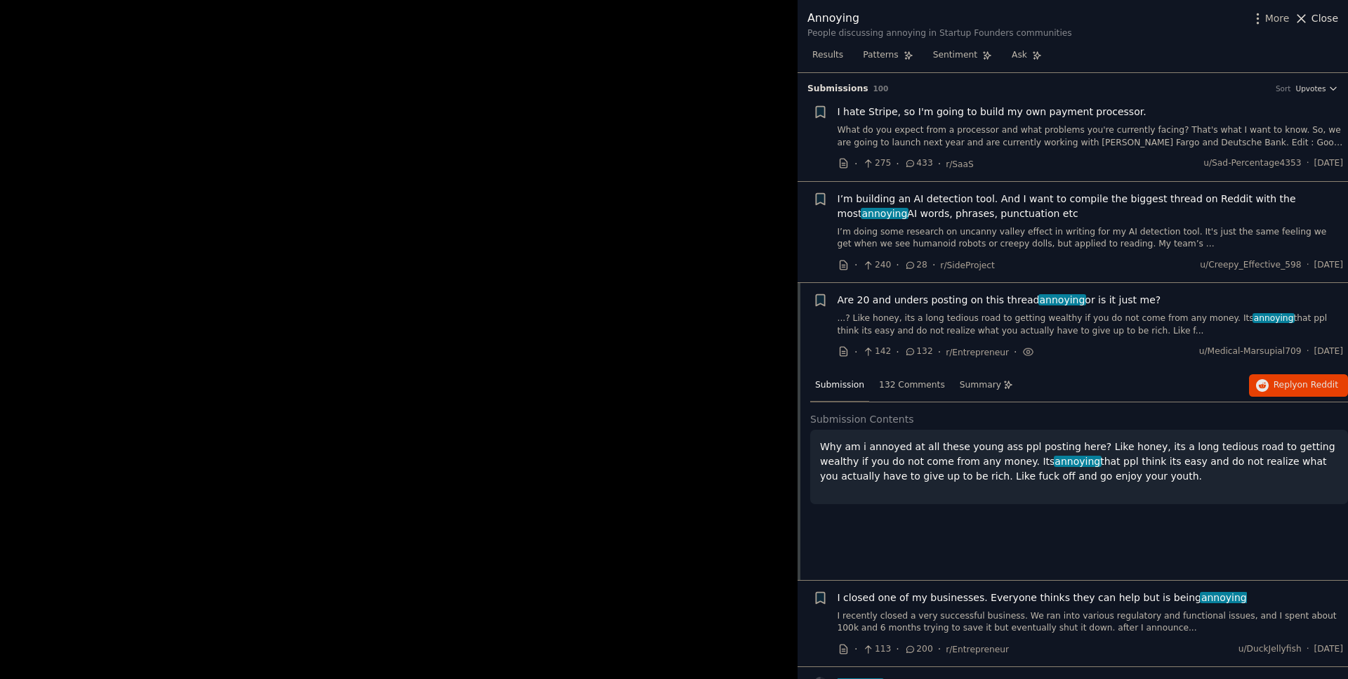
click at [1322, 18] on span "Close" at bounding box center [1325, 18] width 27 height 15
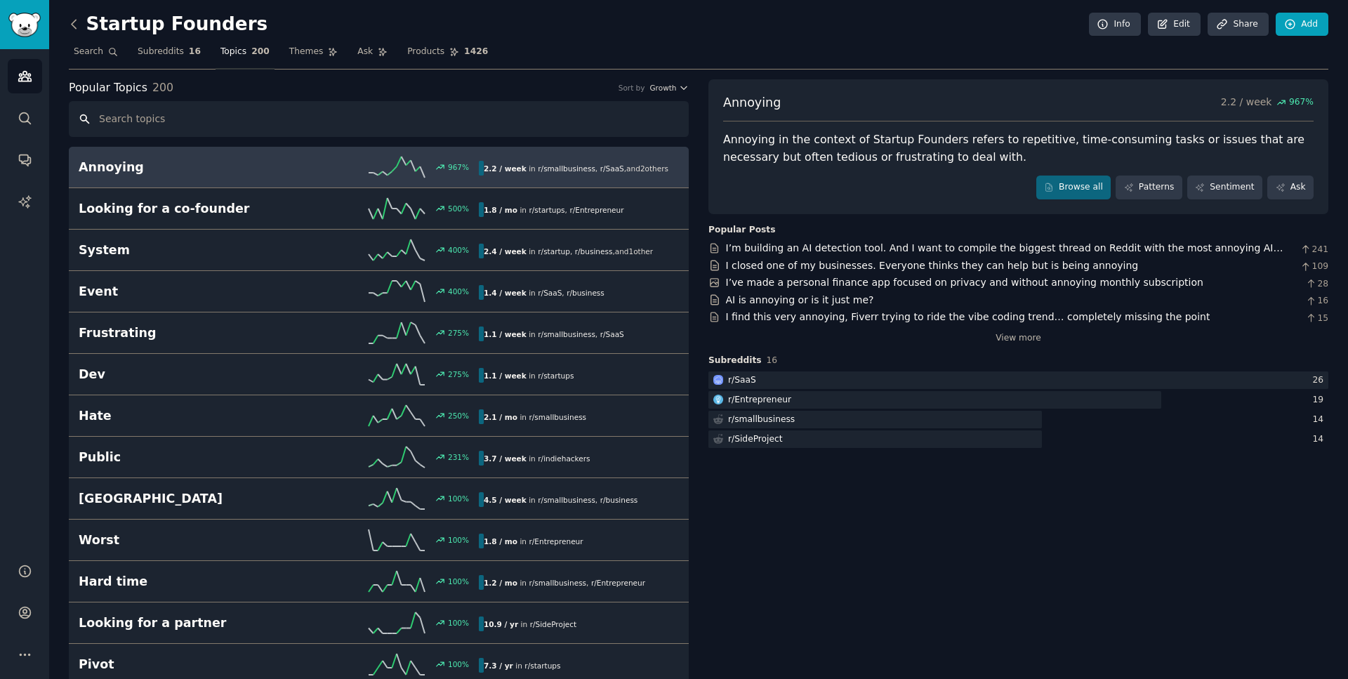
click at [318, 117] on input "text" at bounding box center [379, 119] width 620 height 36
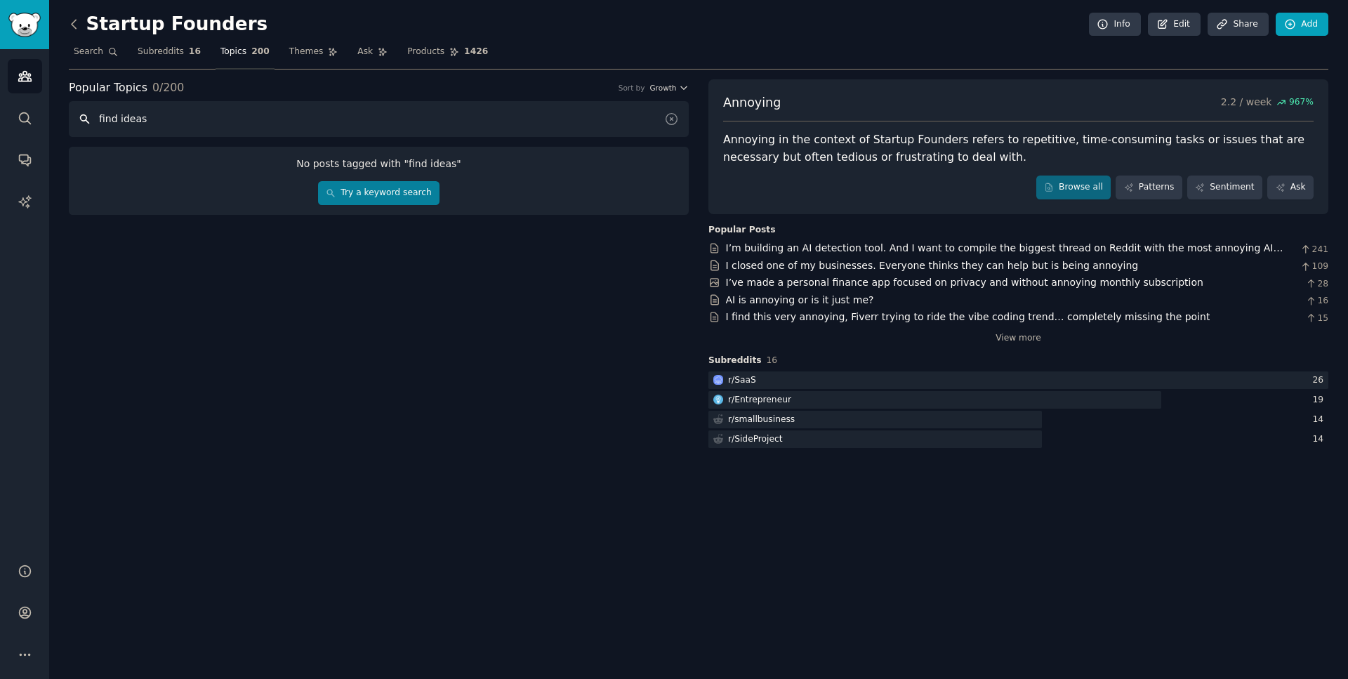
type input "find ideas"
click at [392, 189] on link "Try a keyword search" at bounding box center [378, 193] width 121 height 24
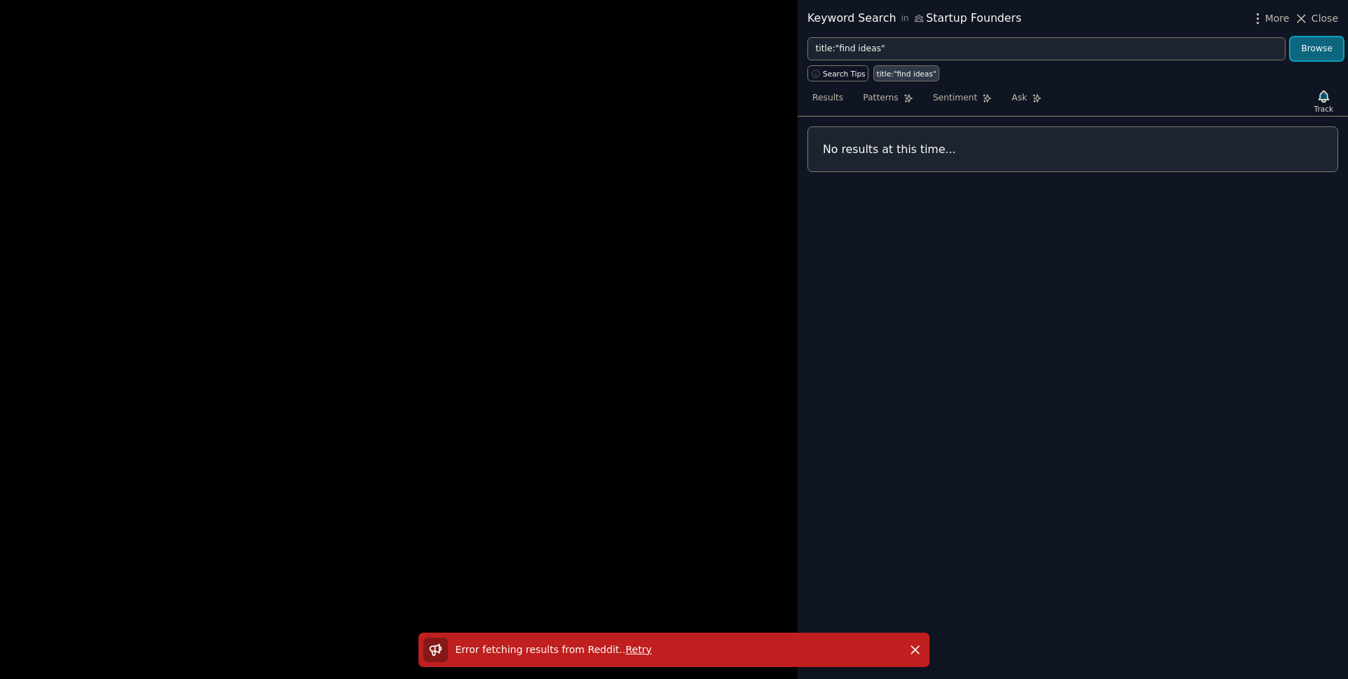
click at [1317, 50] on button "Browse" at bounding box center [1317, 49] width 53 height 24
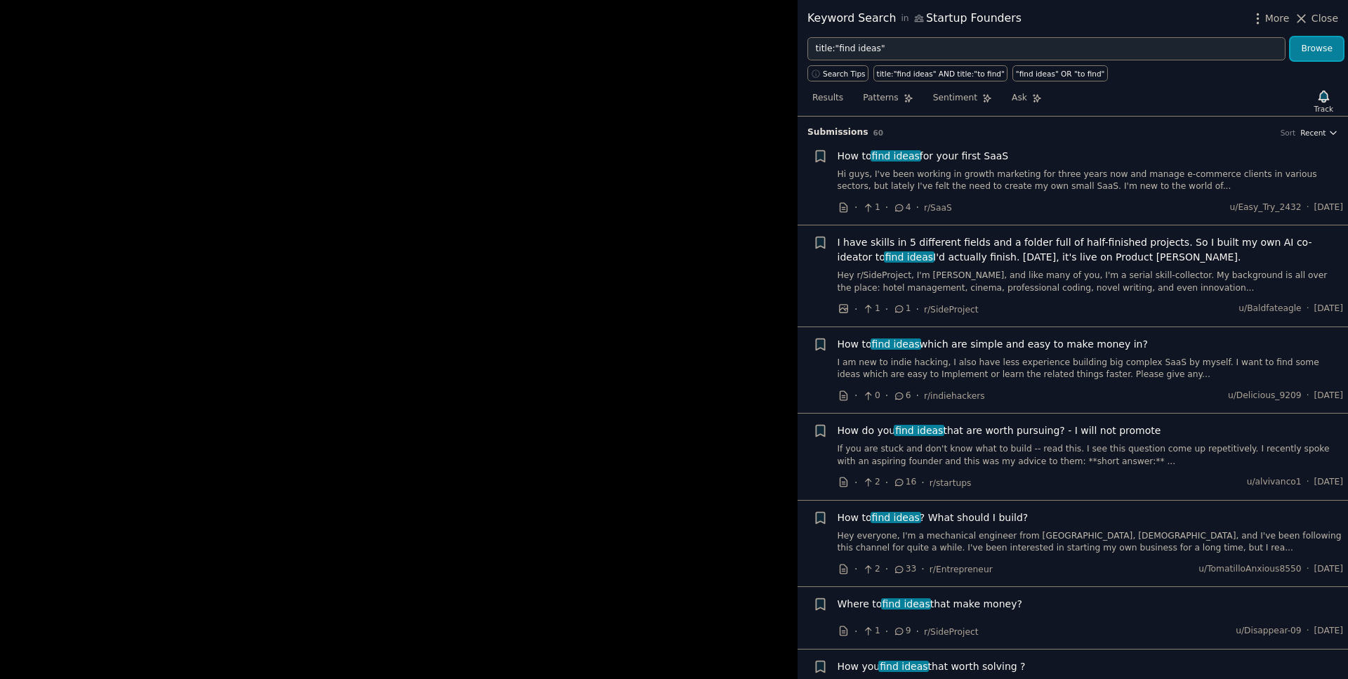
click at [1319, 133] on span "Recent" at bounding box center [1313, 133] width 25 height 10
click at [1233, 187] on p "Upvotes" at bounding box center [1244, 184] width 35 height 13
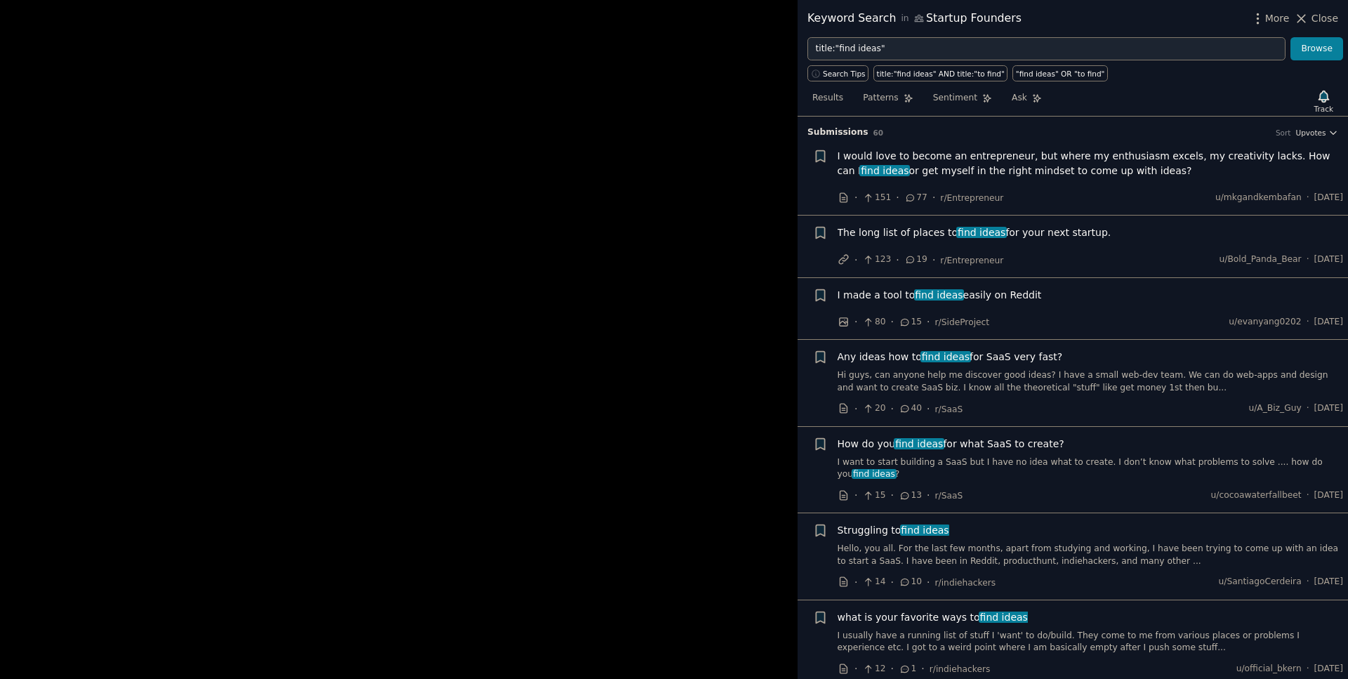
click at [1074, 232] on span "The long list of places to find ideas for your next startup." at bounding box center [975, 232] width 274 height 15
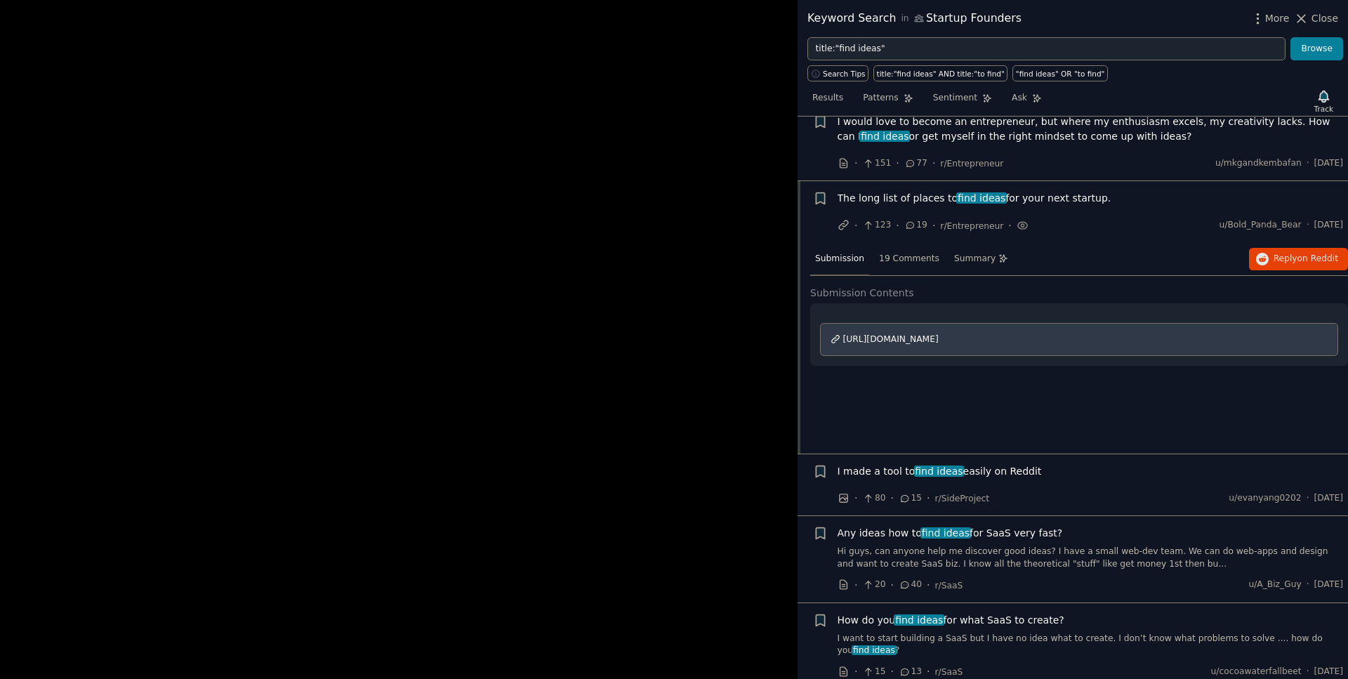
scroll to position [34, 0]
click at [910, 199] on span "The long list of places to find ideas for your next startup." at bounding box center [975, 199] width 274 height 15
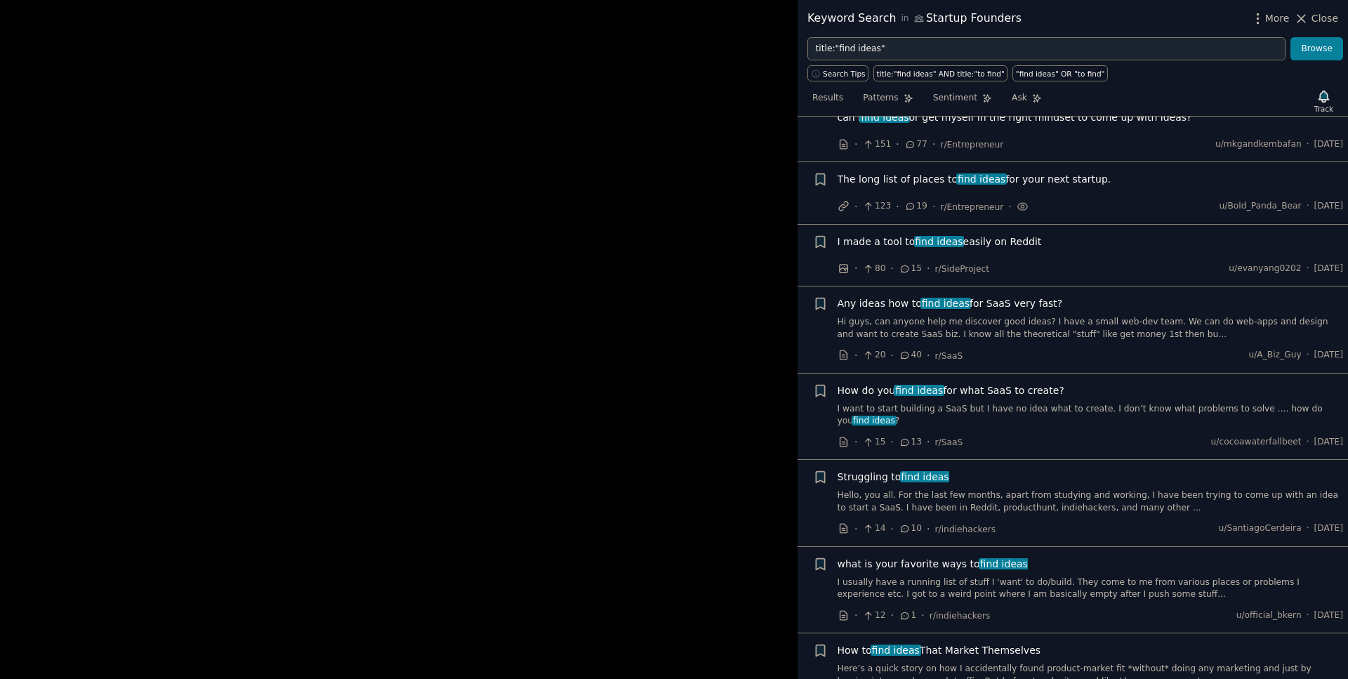
scroll to position [47, 0]
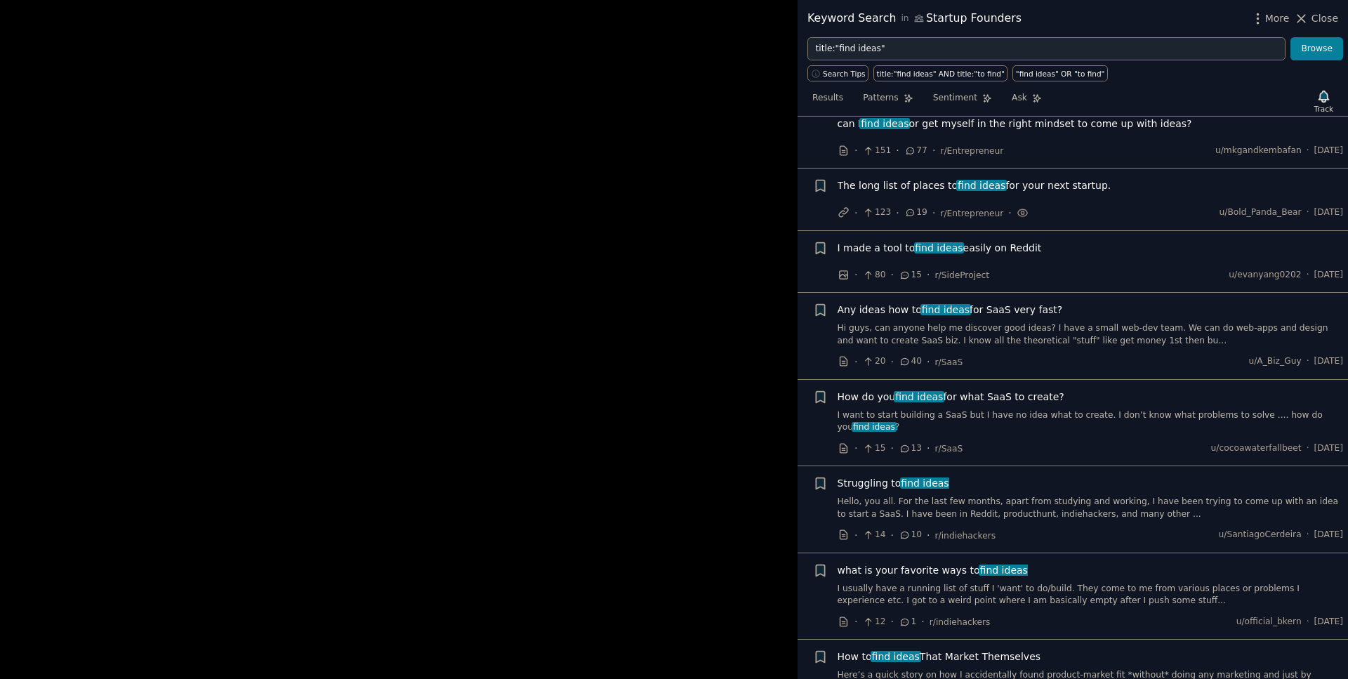
click at [876, 190] on span "The long list of places to find ideas for your next startup." at bounding box center [975, 185] width 274 height 15
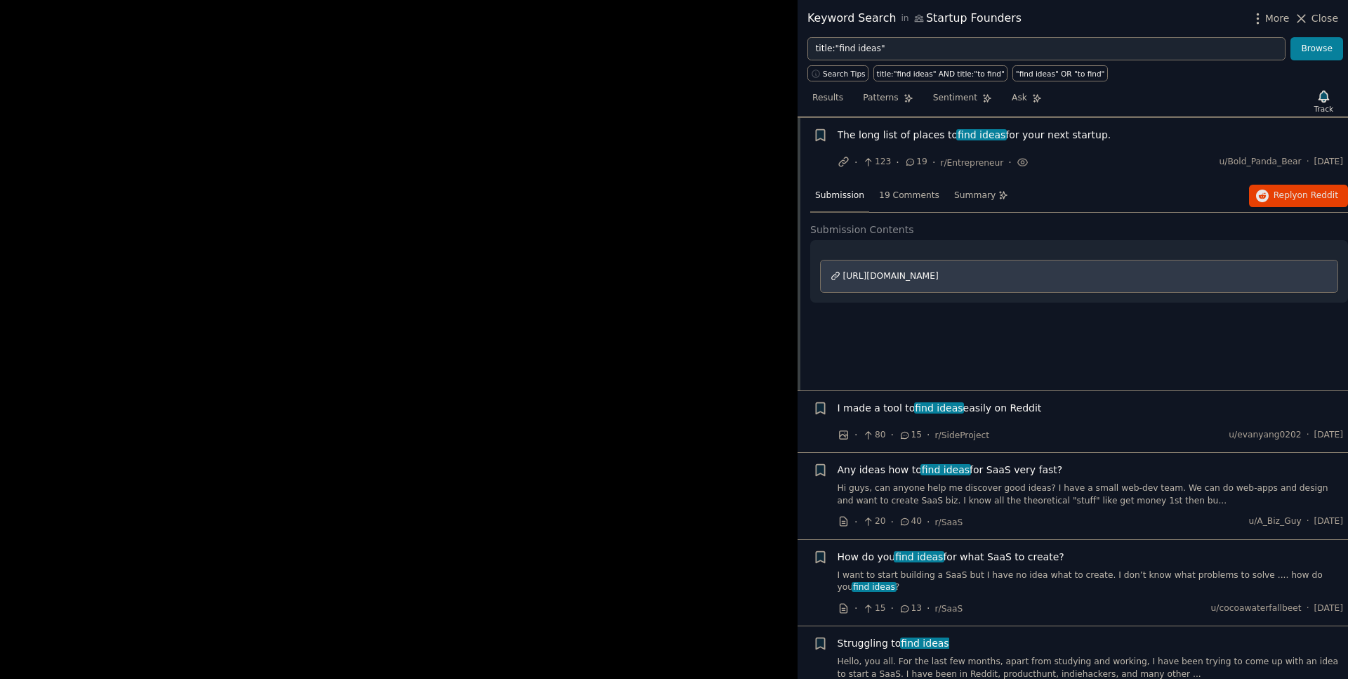
scroll to position [99, 0]
click at [900, 279] on span "[URL][DOMAIN_NAME]" at bounding box center [891, 275] width 96 height 10
click at [879, 190] on span "19 Comments" at bounding box center [909, 194] width 60 height 13
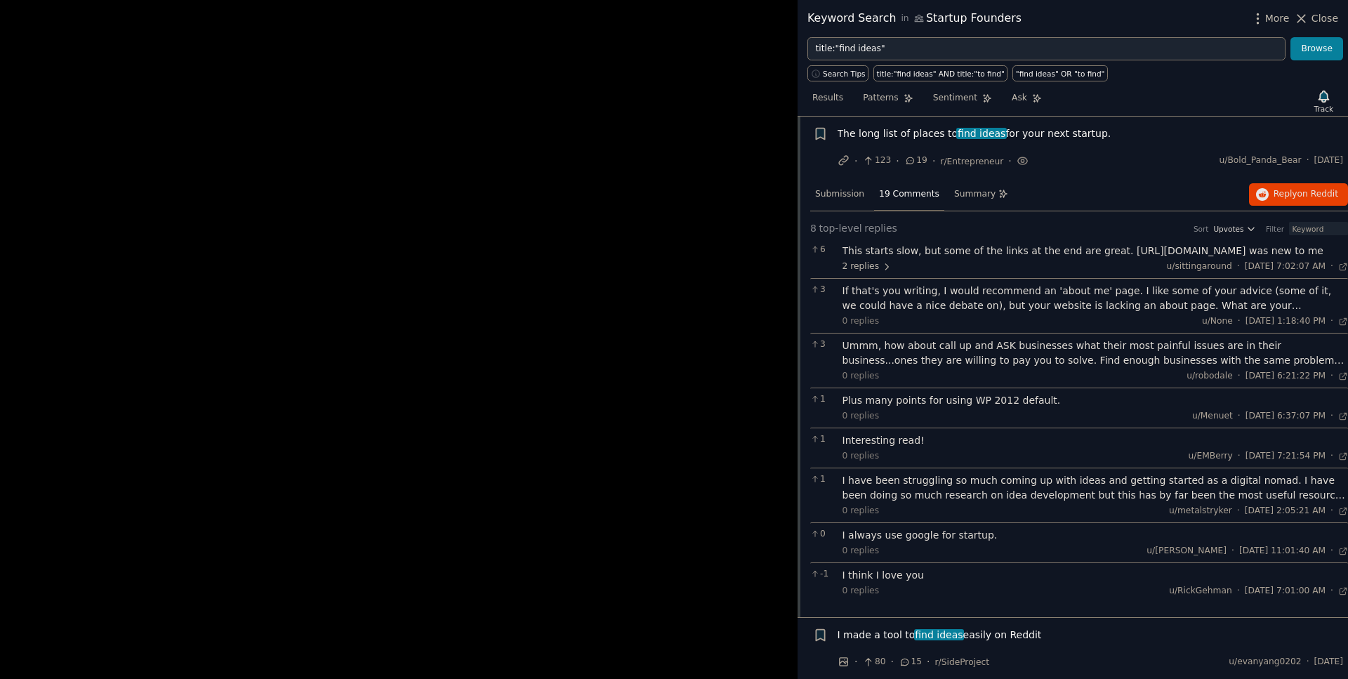
click at [1133, 249] on div "This starts slow, but some of the links at the end are great. http://thingsiwan…" at bounding box center [1096, 251] width 506 height 15
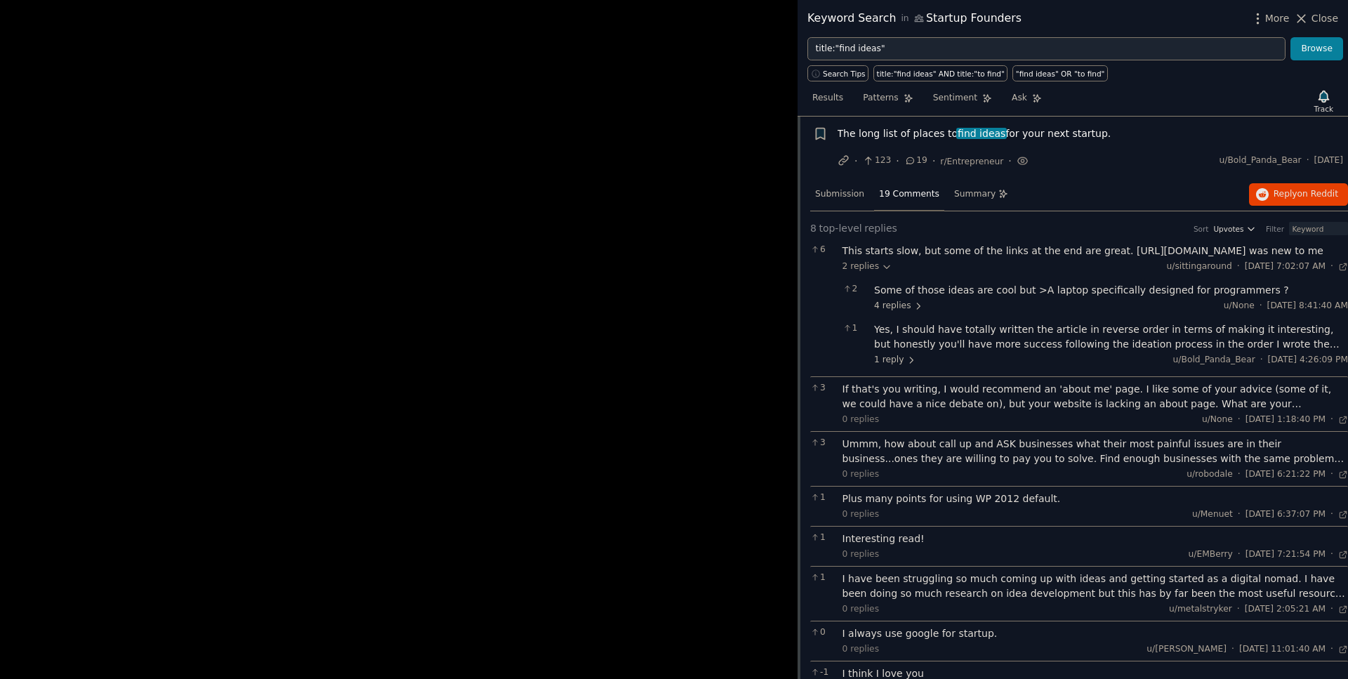
click at [1118, 251] on div "This starts slow, but some of the links at the end are great. http://thingsiwan…" at bounding box center [1096, 251] width 506 height 15
drag, startPoint x: 1118, startPoint y: 251, endPoint x: 1211, endPoint y: 252, distance: 92.7
click at [1211, 252] on div "This starts slow, but some of the links at the end are great. http://thingsiwan…" at bounding box center [1096, 251] width 506 height 15
click at [1083, 133] on div "The long list of places to find ideas for your next startup." at bounding box center [1091, 133] width 506 height 15
click at [1037, 136] on span "The long list of places to find ideas for your next startup." at bounding box center [975, 133] width 274 height 15
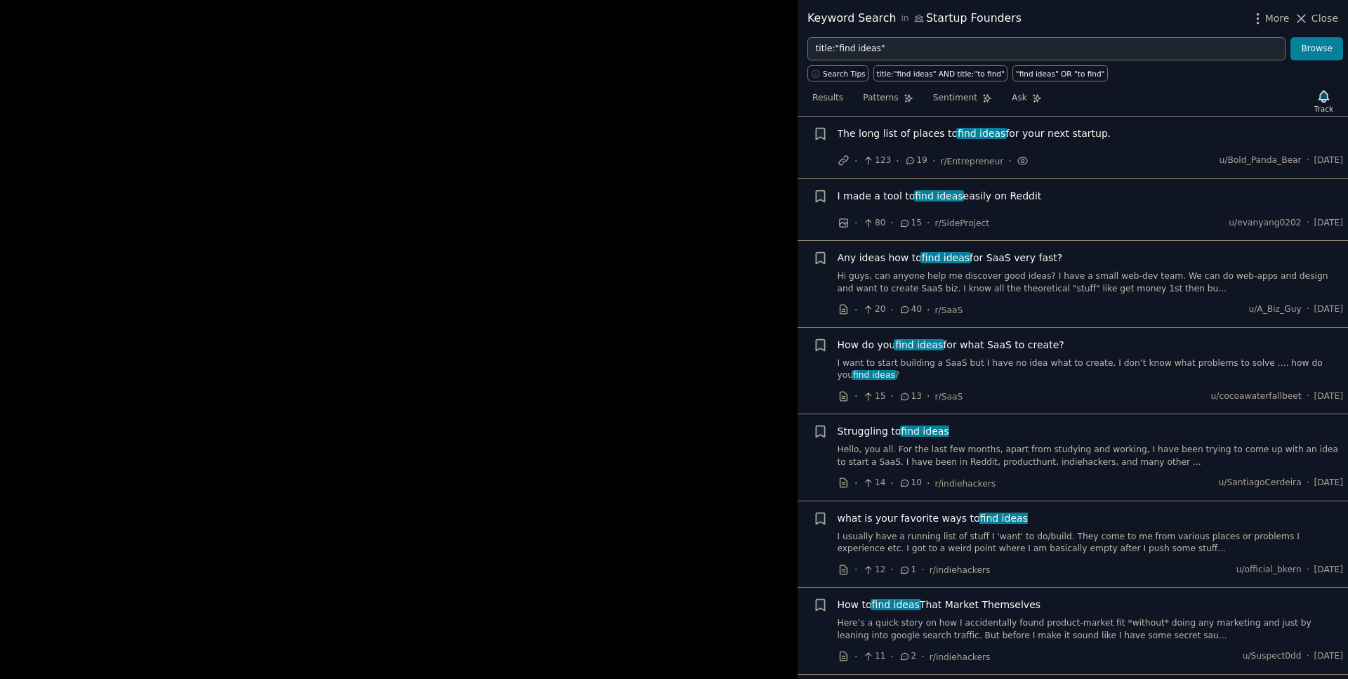
click at [944, 522] on span "what is your favorite ways to find ideas" at bounding box center [933, 518] width 190 height 15
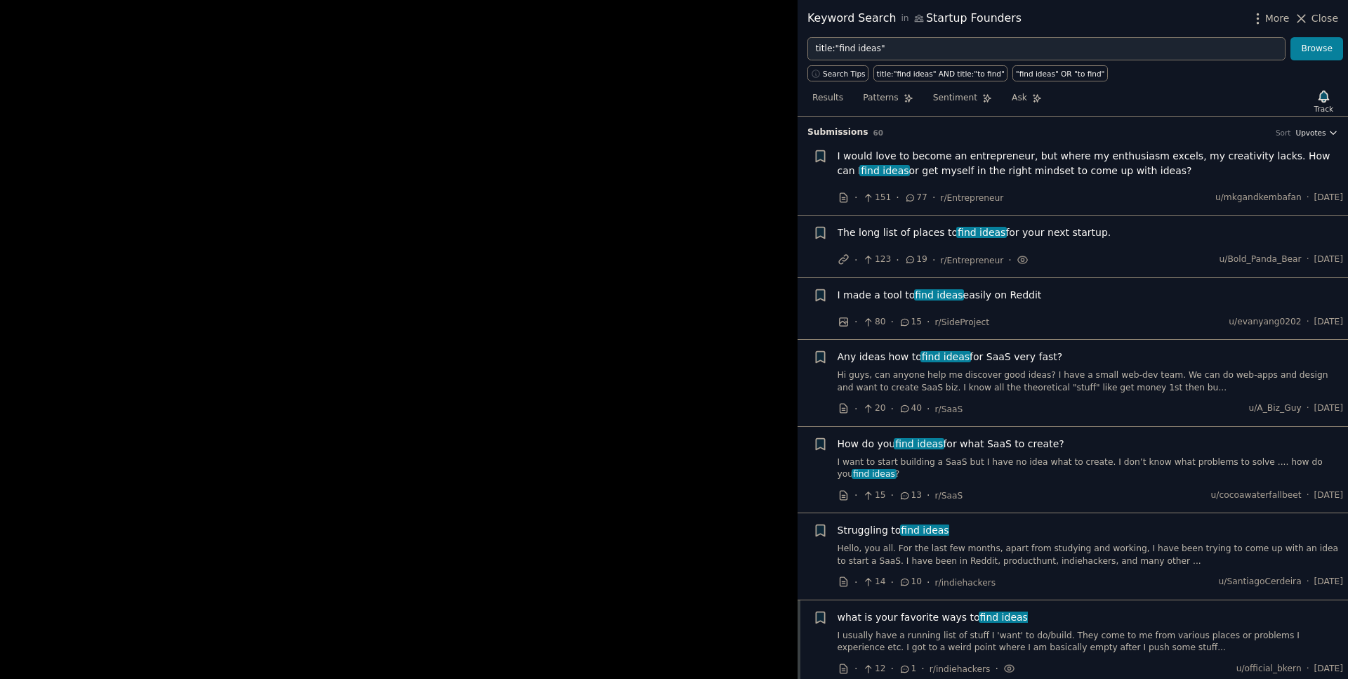
click at [1308, 131] on span "Upvotes" at bounding box center [1311, 133] width 30 height 10
click at [1312, 132] on span "Upvotes" at bounding box center [1311, 133] width 30 height 10
click at [1027, 230] on span "The long list of places to find ideas for your next startup." at bounding box center [975, 232] width 274 height 15
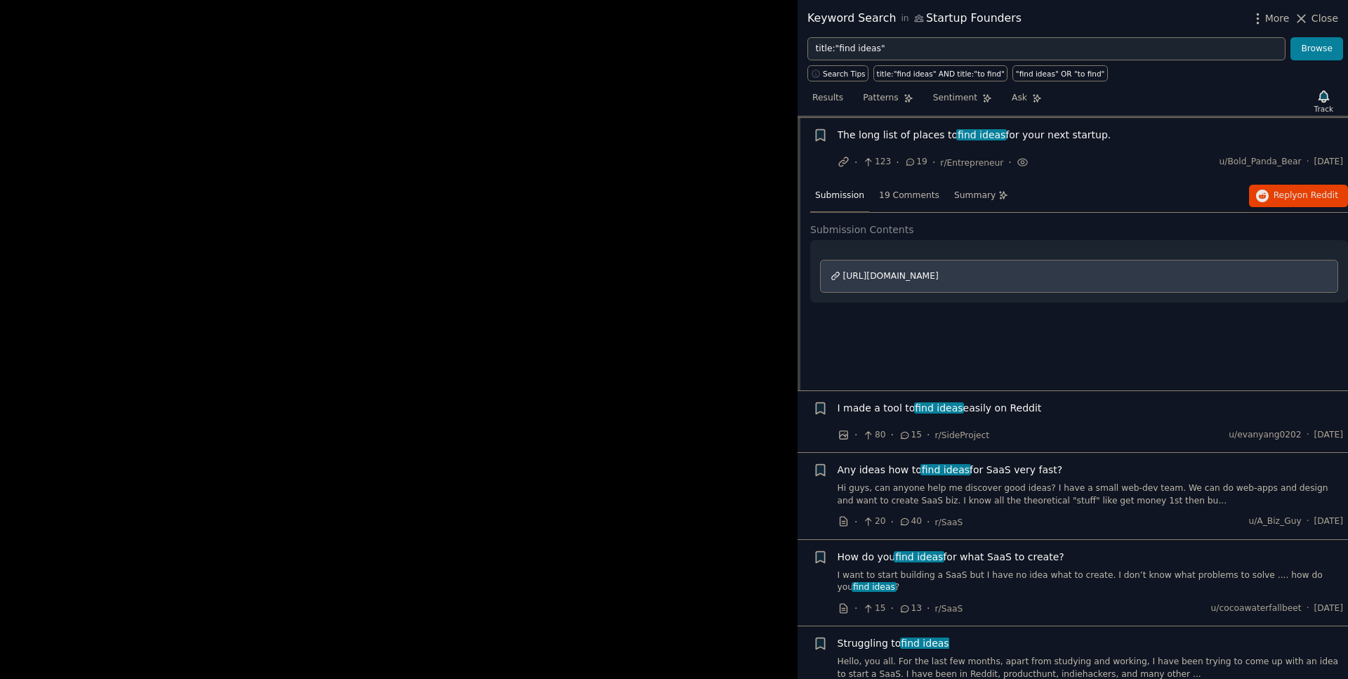
scroll to position [99, 0]
click at [939, 273] on span "[URL][DOMAIN_NAME]" at bounding box center [891, 275] width 96 height 10
click at [1046, 138] on span "The long list of places to find ideas for your next startup." at bounding box center [975, 133] width 274 height 15
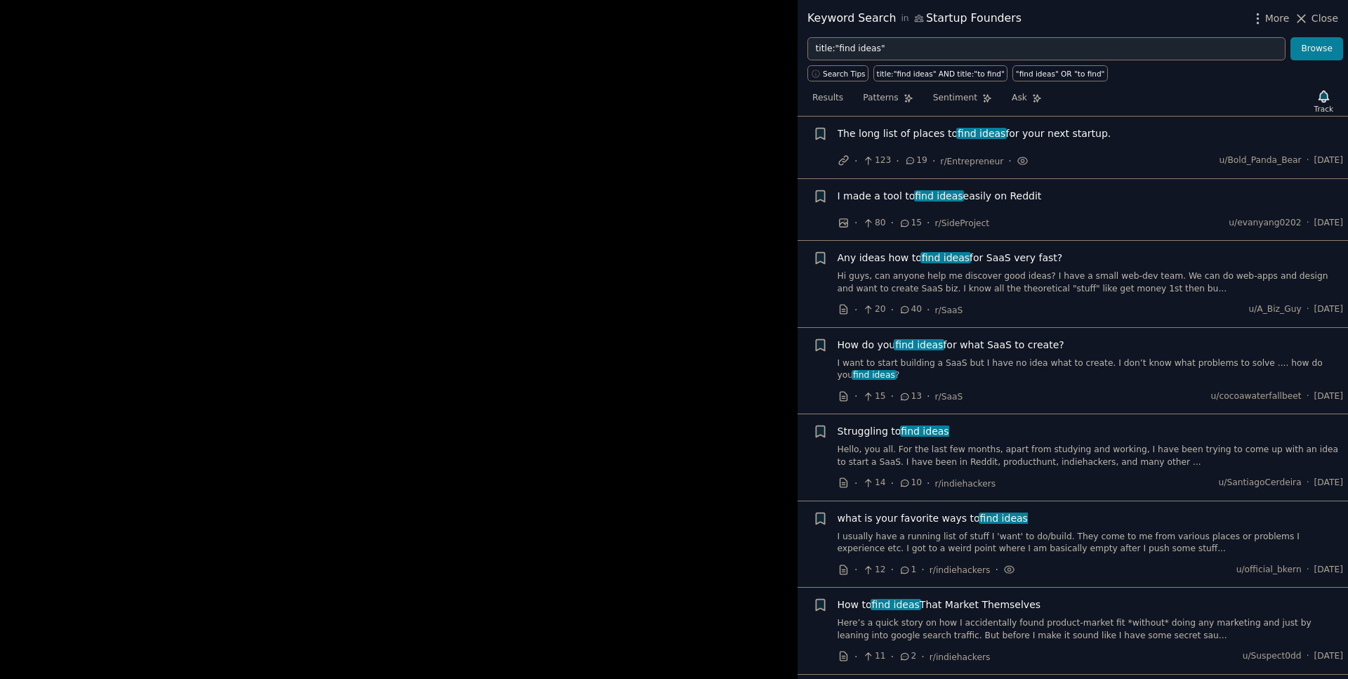
click at [856, 424] on span "Struggling to find ideas" at bounding box center [894, 431] width 112 height 15
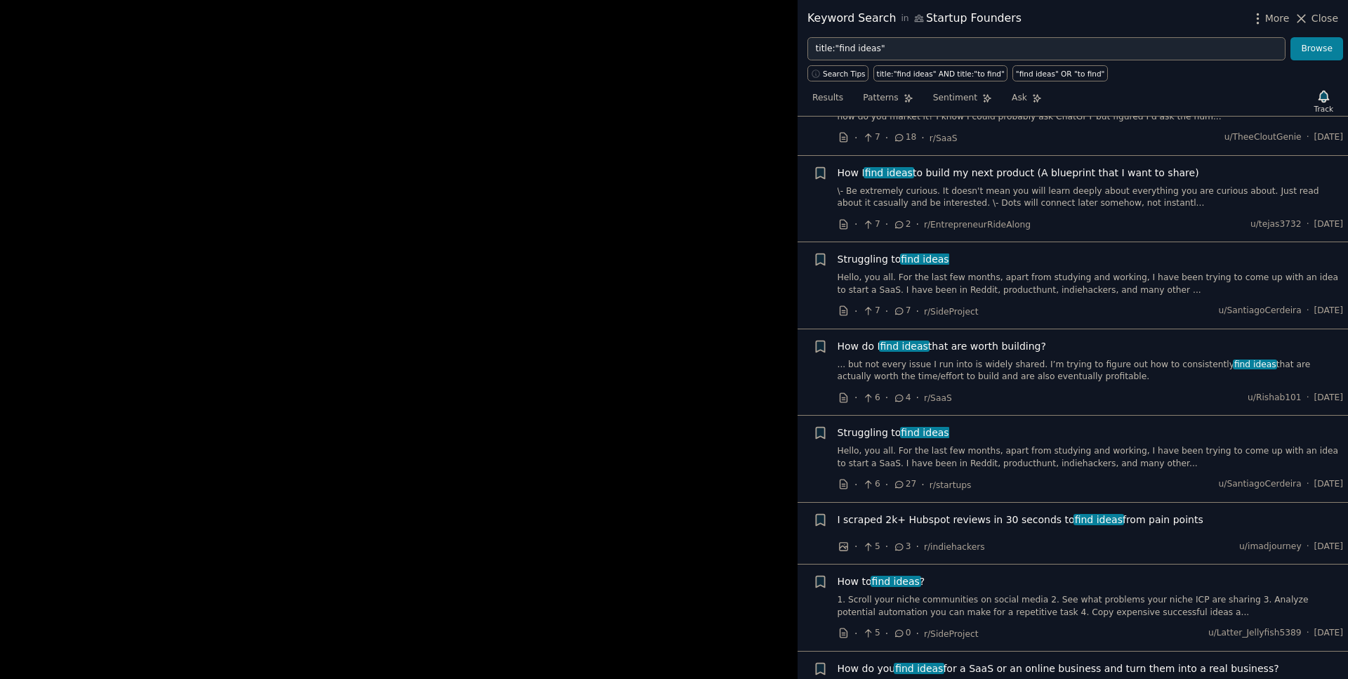
scroll to position [1366, 0]
click at [303, 369] on div at bounding box center [674, 339] width 1348 height 679
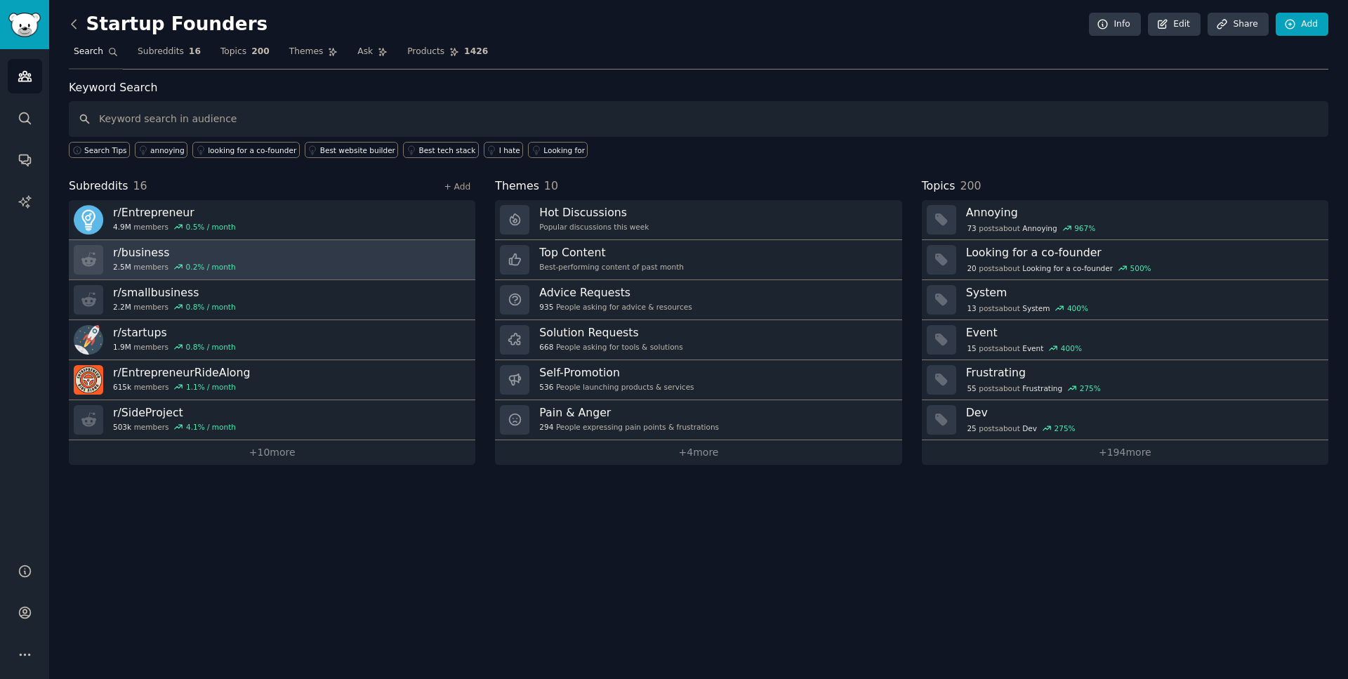
click at [142, 260] on div "r/ business 2.5M members 0.2 % / month" at bounding box center [174, 259] width 123 height 29
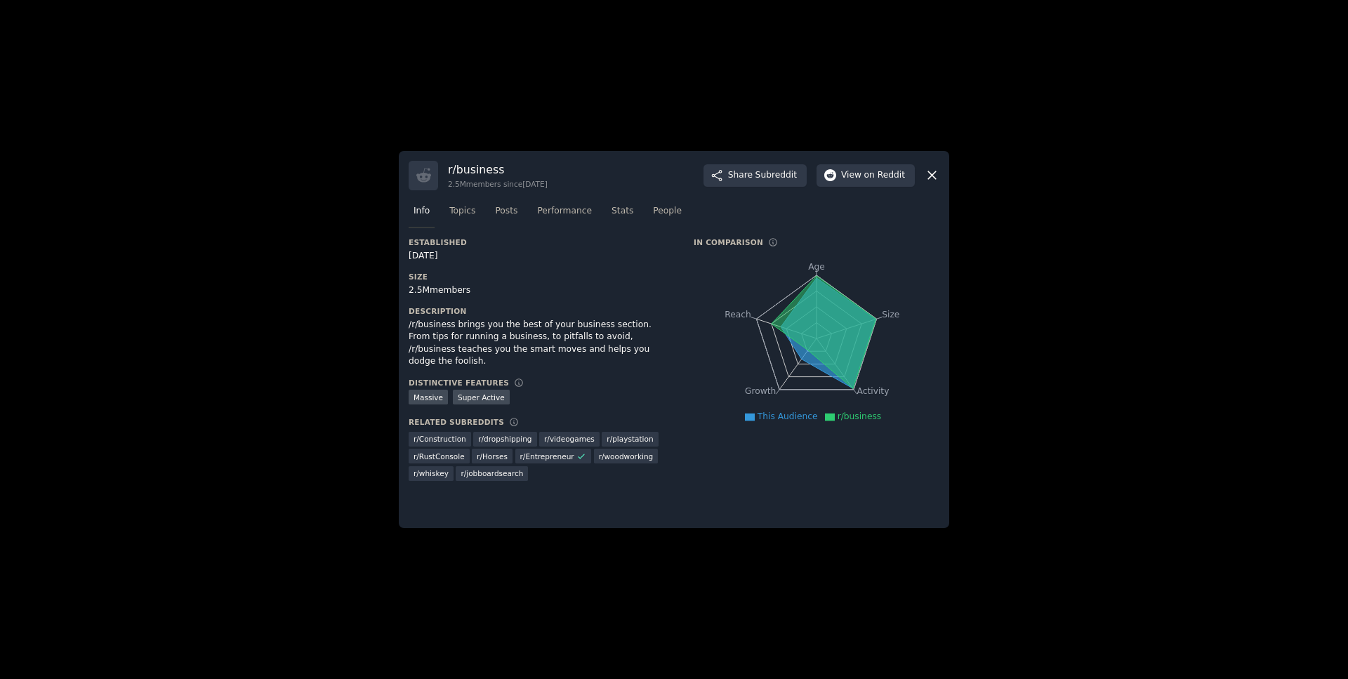
click at [926, 181] on icon at bounding box center [932, 175] width 15 height 15
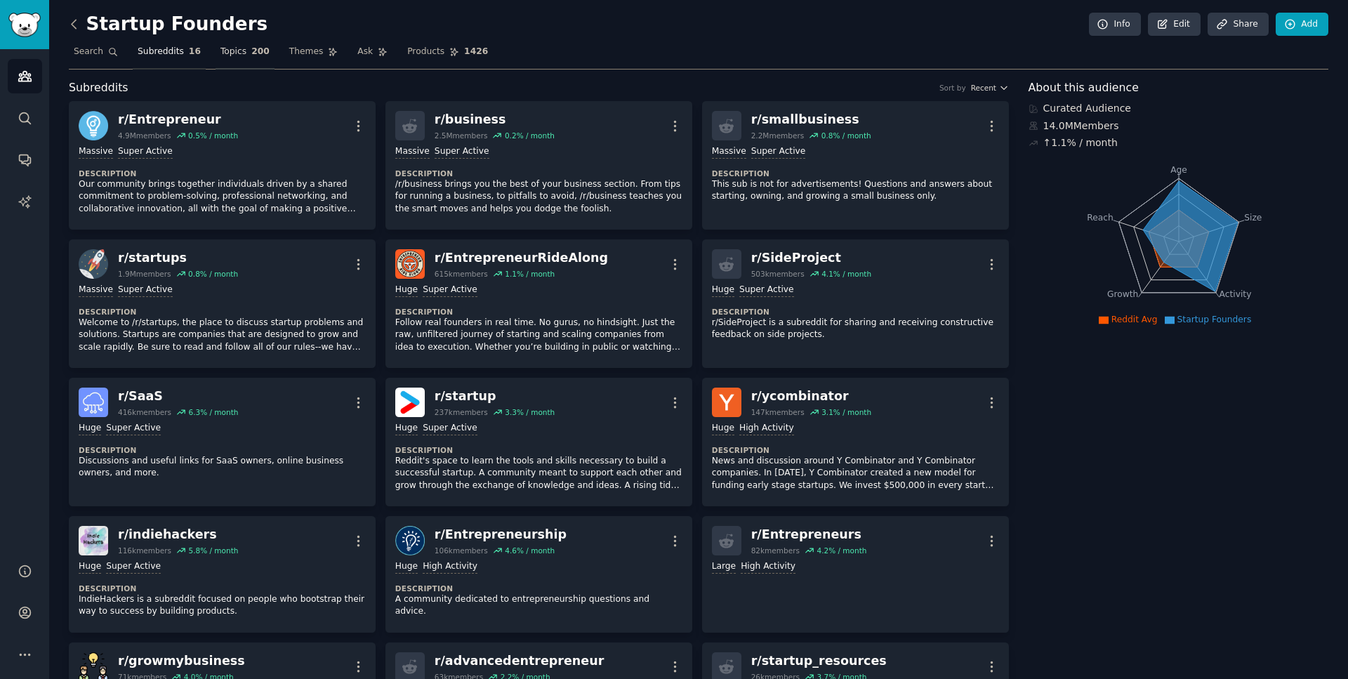
click at [225, 44] on link "Topics 200" at bounding box center [245, 55] width 59 height 29
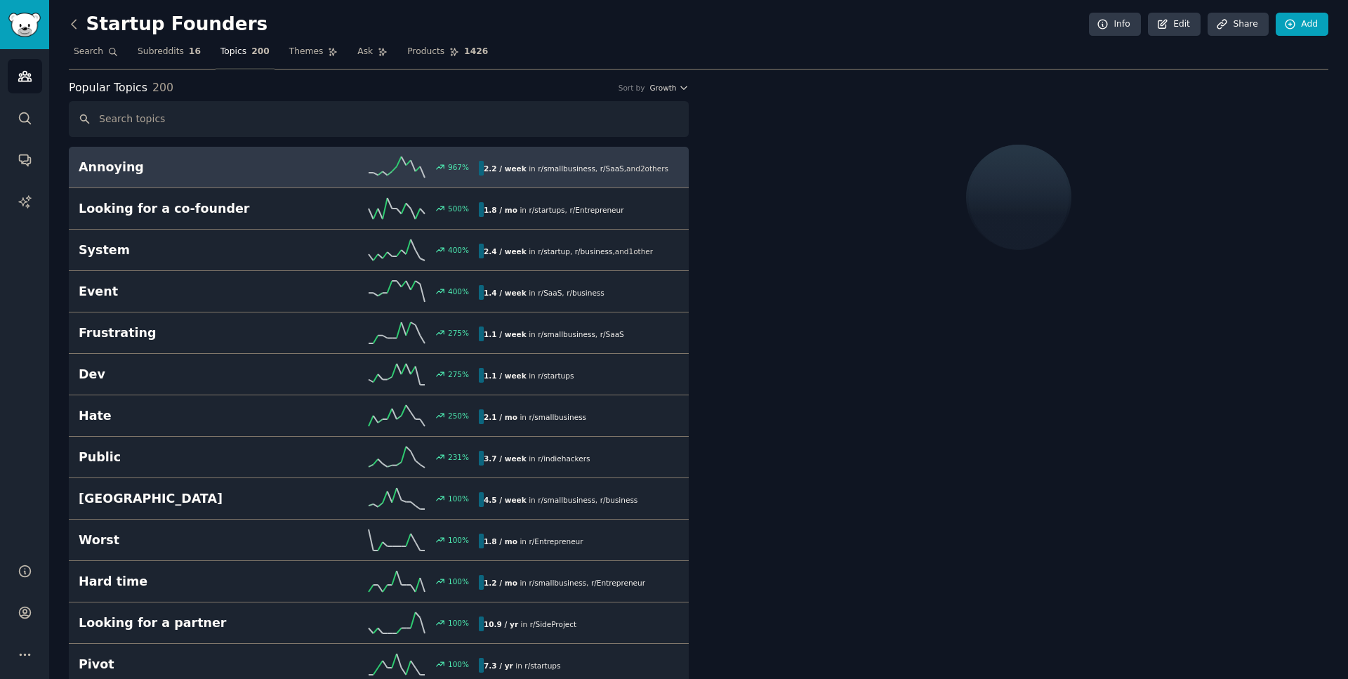
click at [264, 107] on input "text" at bounding box center [379, 119] width 620 height 36
type input "i"
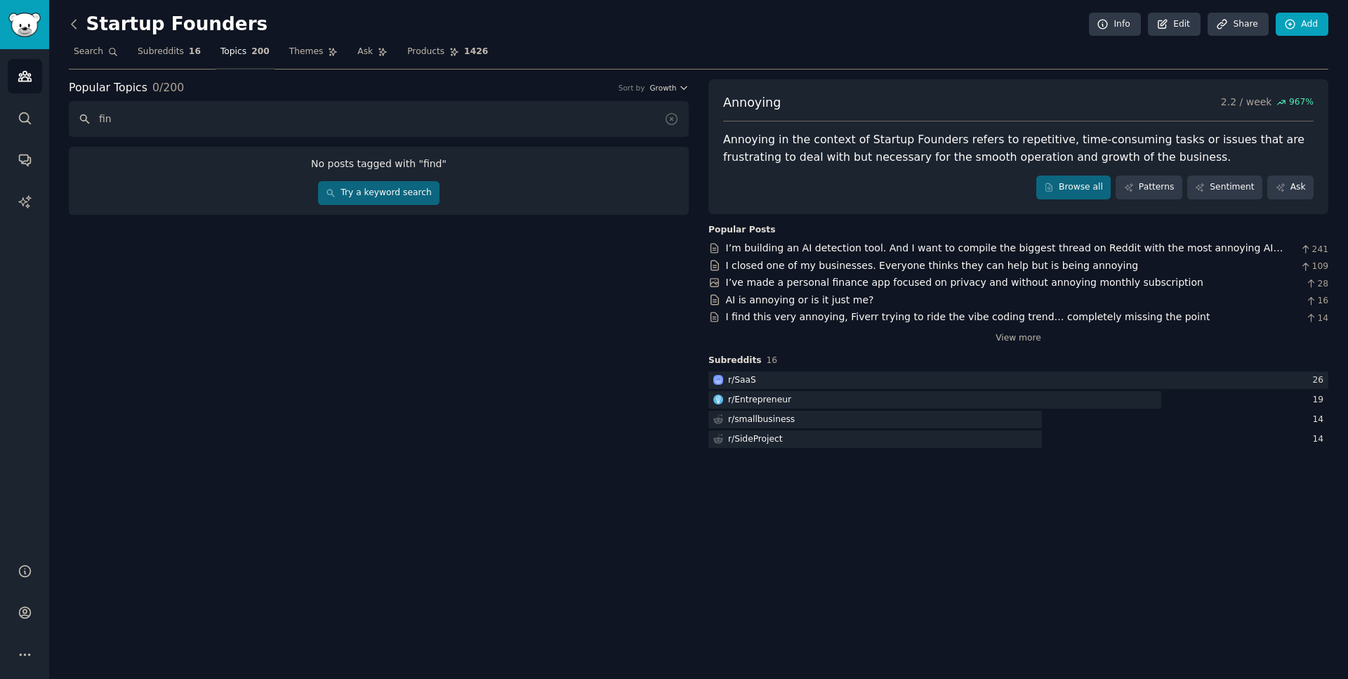
type input "find"
type input "find ideas"
click at [397, 195] on link "Try a keyword search" at bounding box center [378, 193] width 121 height 24
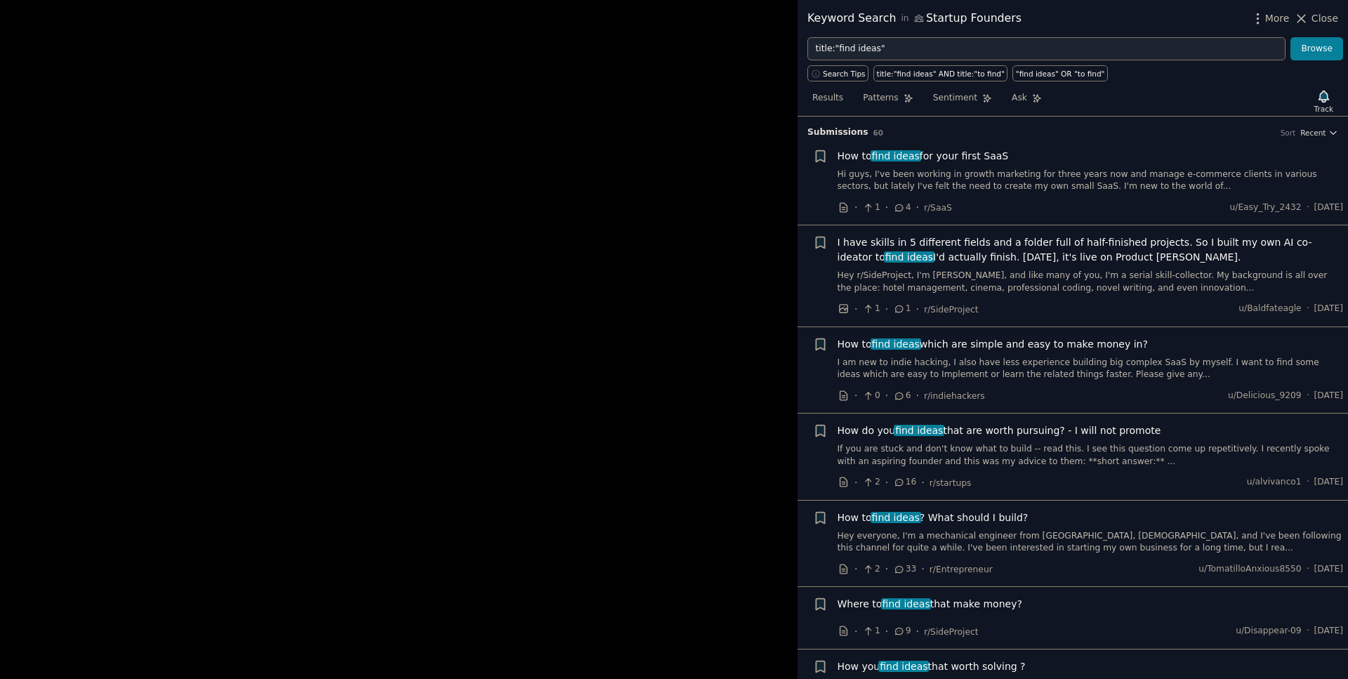
click at [1320, 126] on h3 "Submission s 60 Sort Recent" at bounding box center [1073, 132] width 531 height 13
click at [1322, 136] on span "Recent" at bounding box center [1313, 133] width 25 height 10
click at [1273, 190] on div "Upvotes" at bounding box center [1268, 184] width 131 height 25
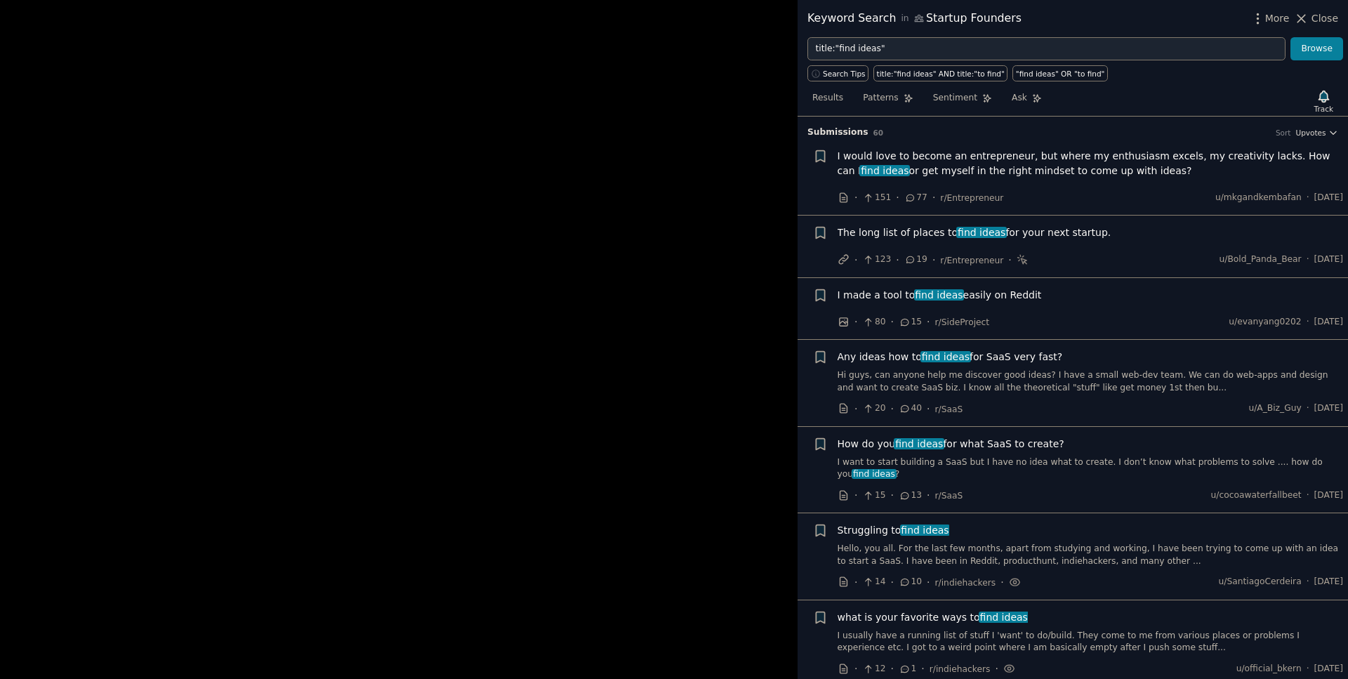
click at [1010, 173] on span "I would love to become an entrepreneur, but where my enthusiasm excels, my crea…" at bounding box center [1091, 163] width 506 height 29
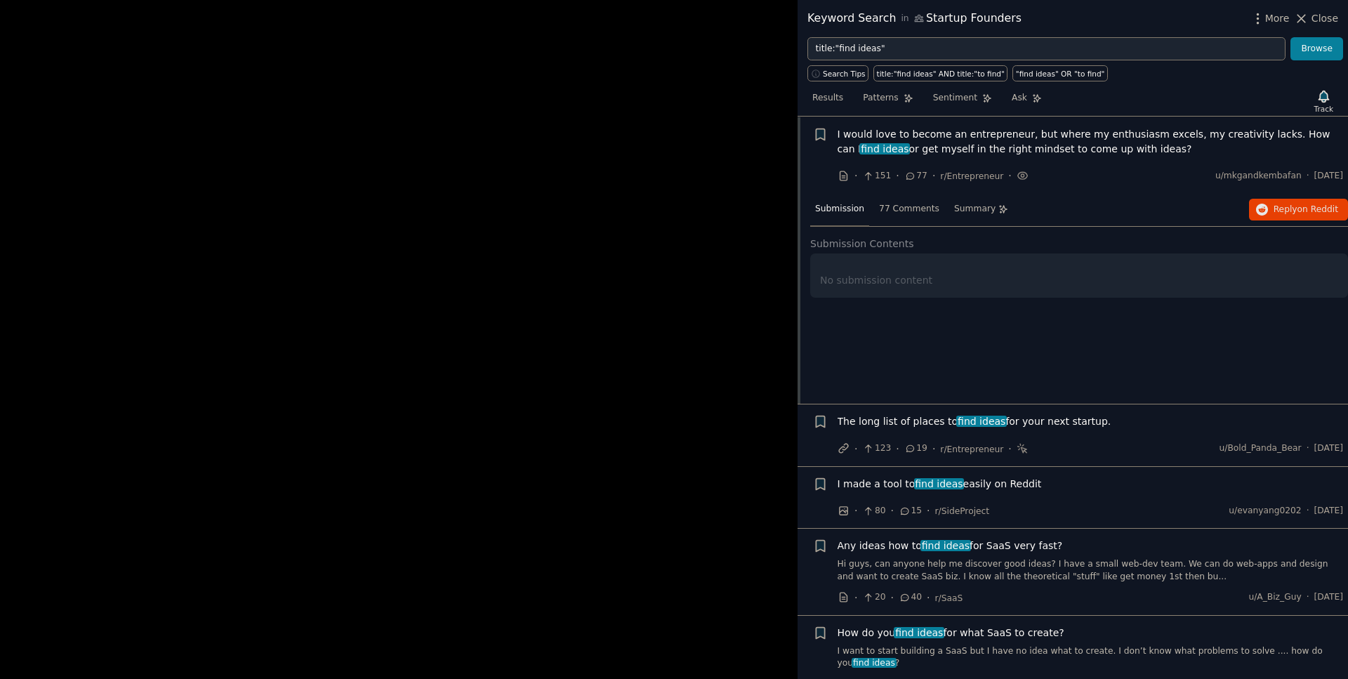
scroll to position [22, 0]
click at [856, 281] on div "No submission content" at bounding box center [1079, 279] width 518 height 15
click at [966, 244] on h2 "Submission Contents" at bounding box center [1079, 243] width 538 height 15
click at [839, 132] on span "I would love to become an entrepreneur, but where my enthusiasm excels, my crea…" at bounding box center [1091, 140] width 506 height 29
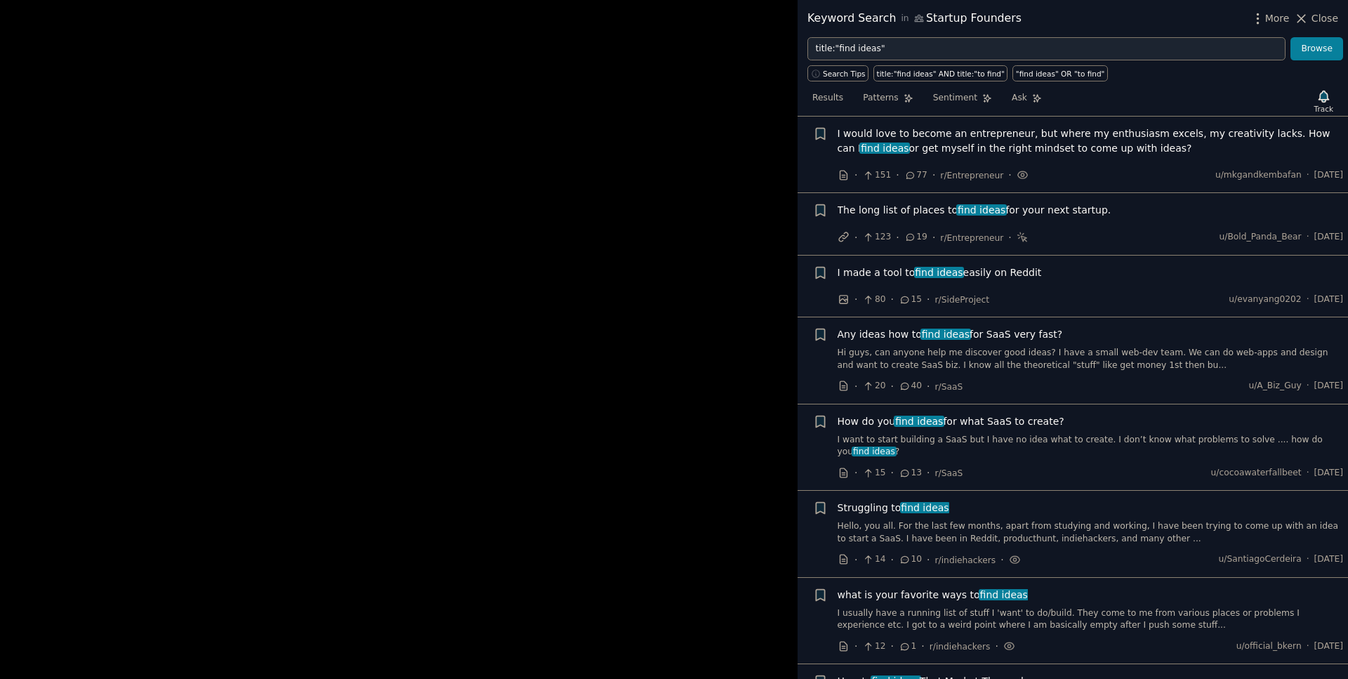
scroll to position [22, 0]
click at [963, 140] on span "I would love to become an entrepreneur, but where my enthusiasm excels, my crea…" at bounding box center [1091, 141] width 506 height 29
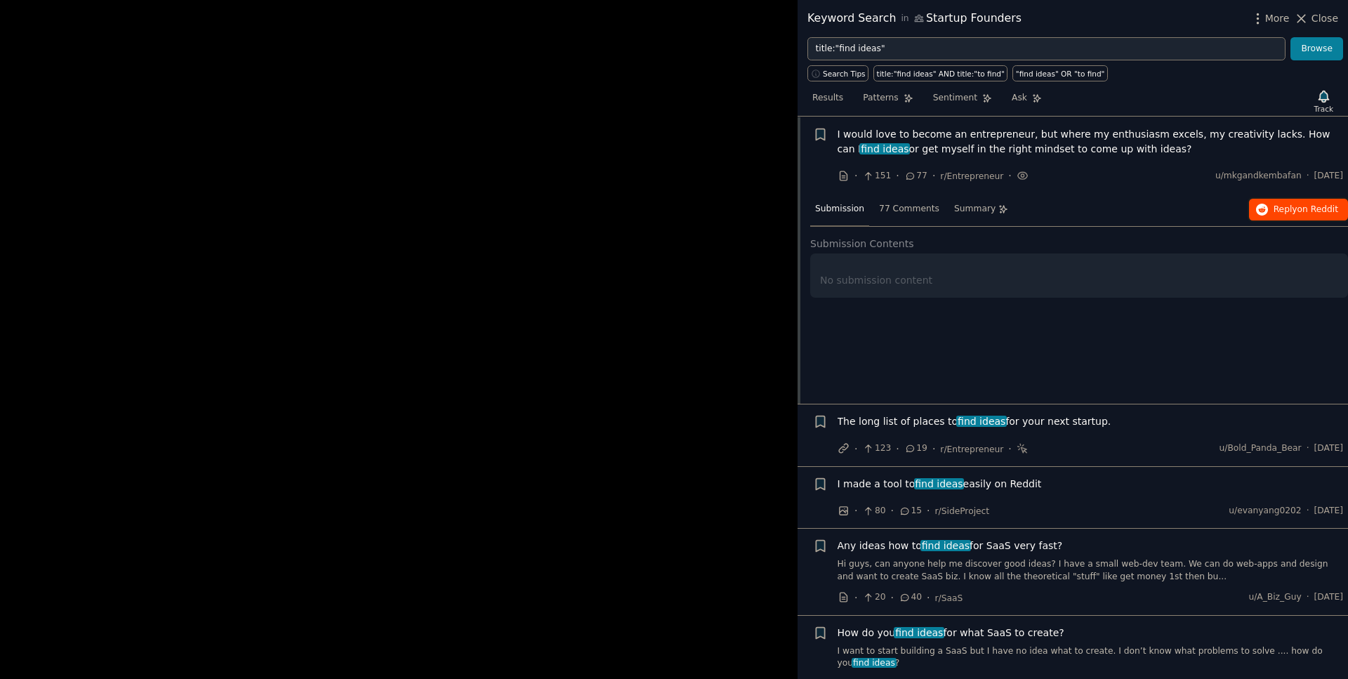
scroll to position [22, 0]
click at [1276, 209] on button "Reply on Reddit" at bounding box center [1298, 209] width 99 height 22
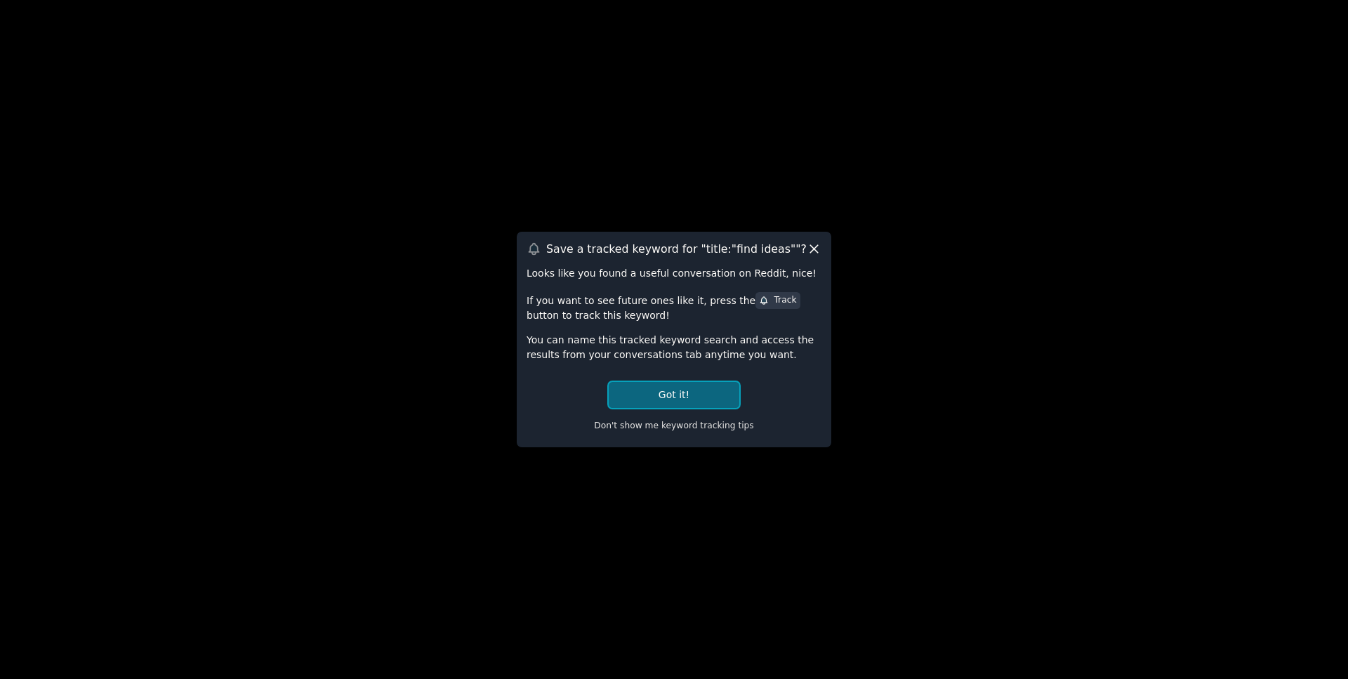
click at [682, 384] on button "Got it!" at bounding box center [674, 395] width 131 height 26
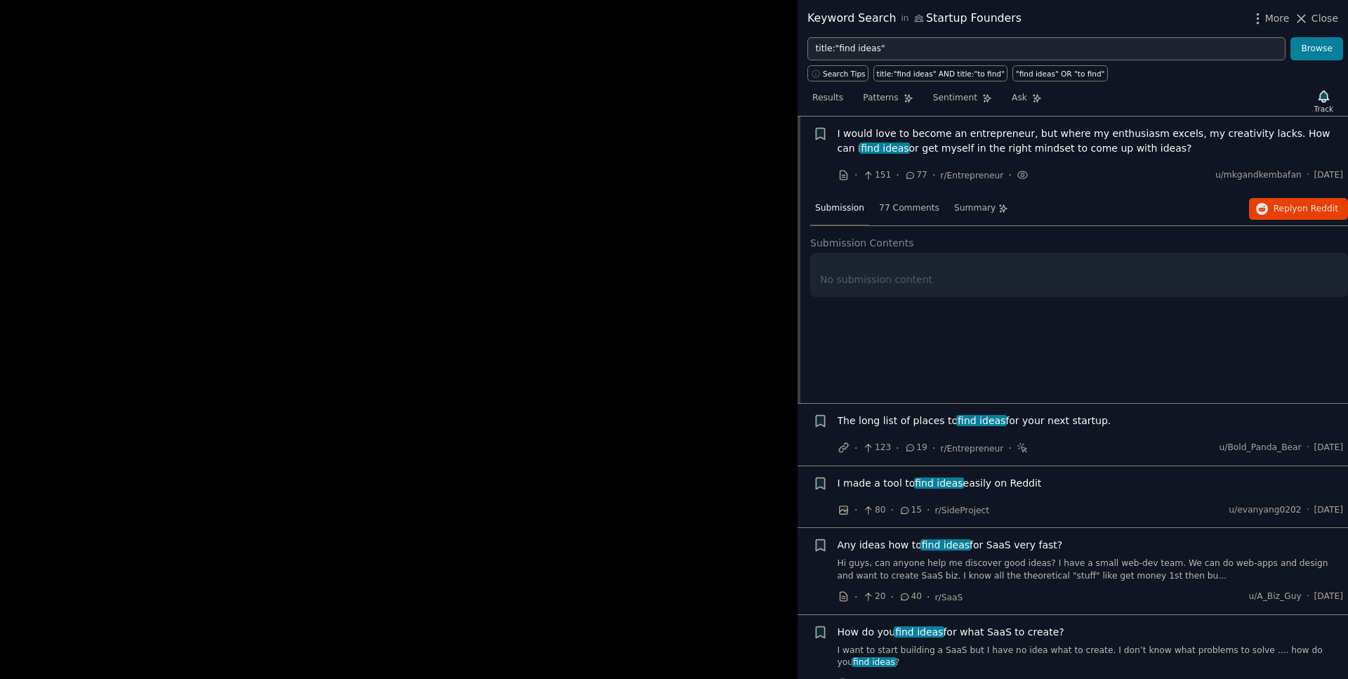
click at [922, 421] on span "The long list of places to find ideas for your next startup." at bounding box center [975, 421] width 274 height 15
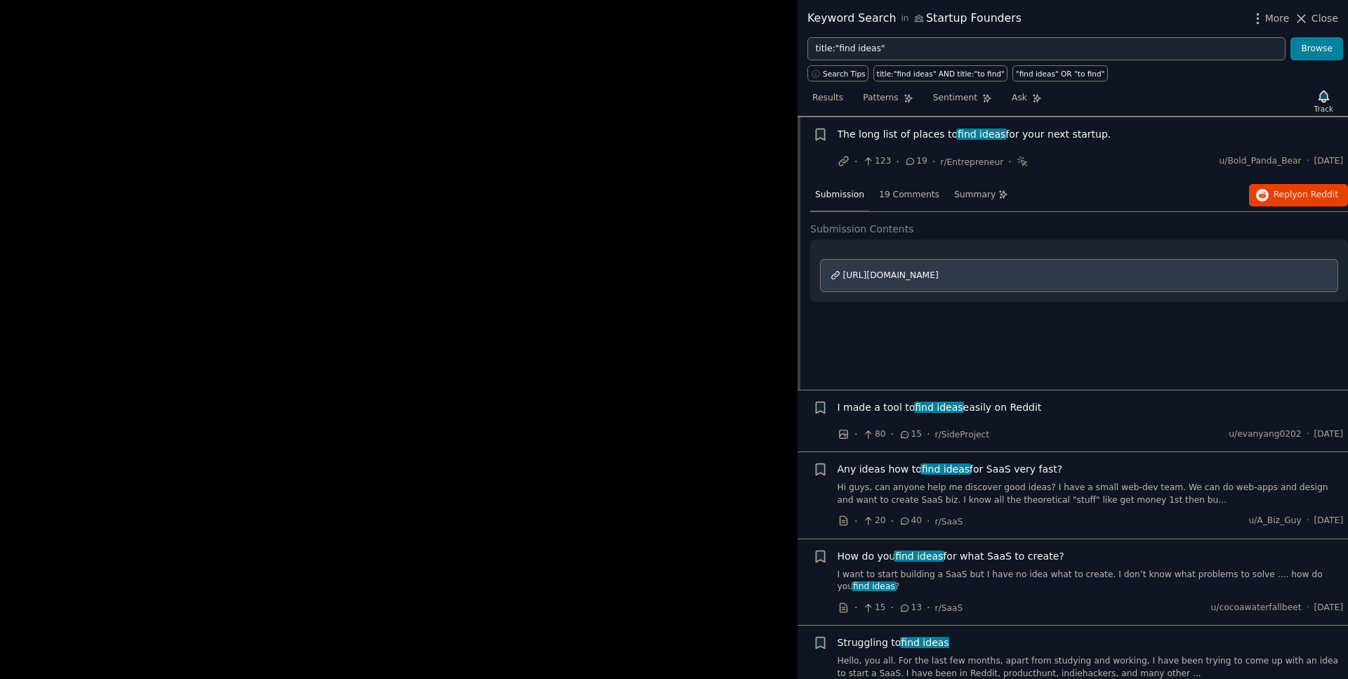
scroll to position [99, 0]
click at [1279, 194] on span "Reply on Reddit" at bounding box center [1306, 194] width 65 height 13
